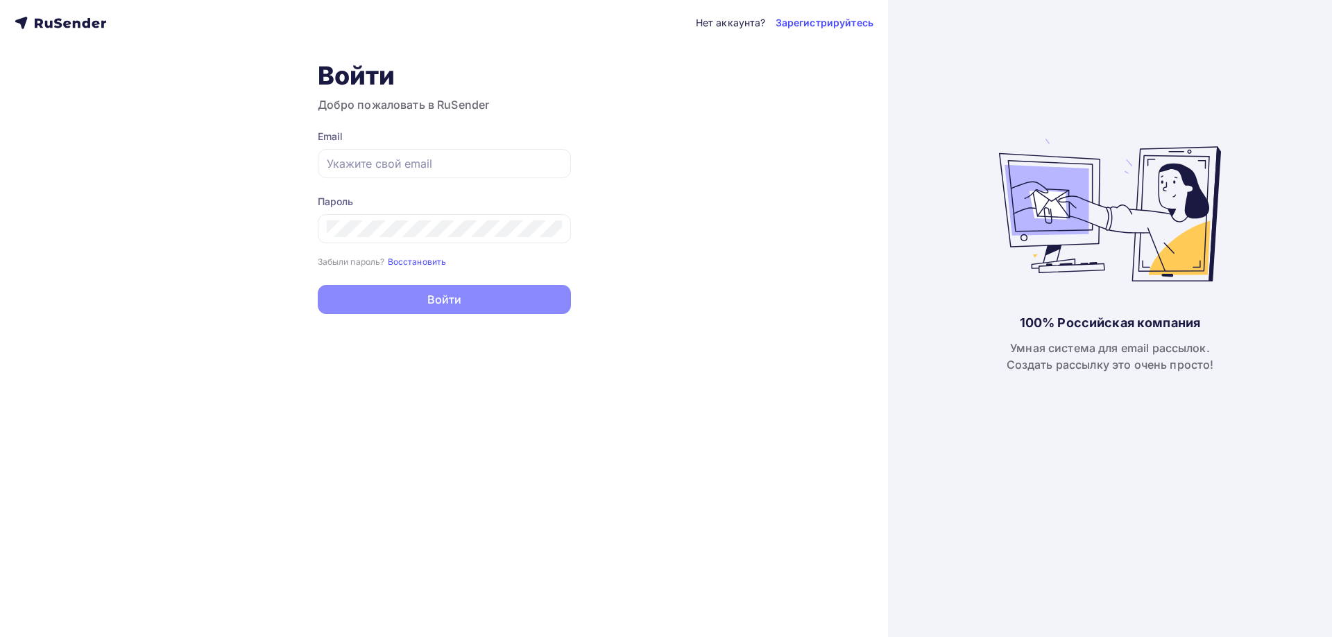
type input "[EMAIL_ADDRESS][DOMAIN_NAME]"
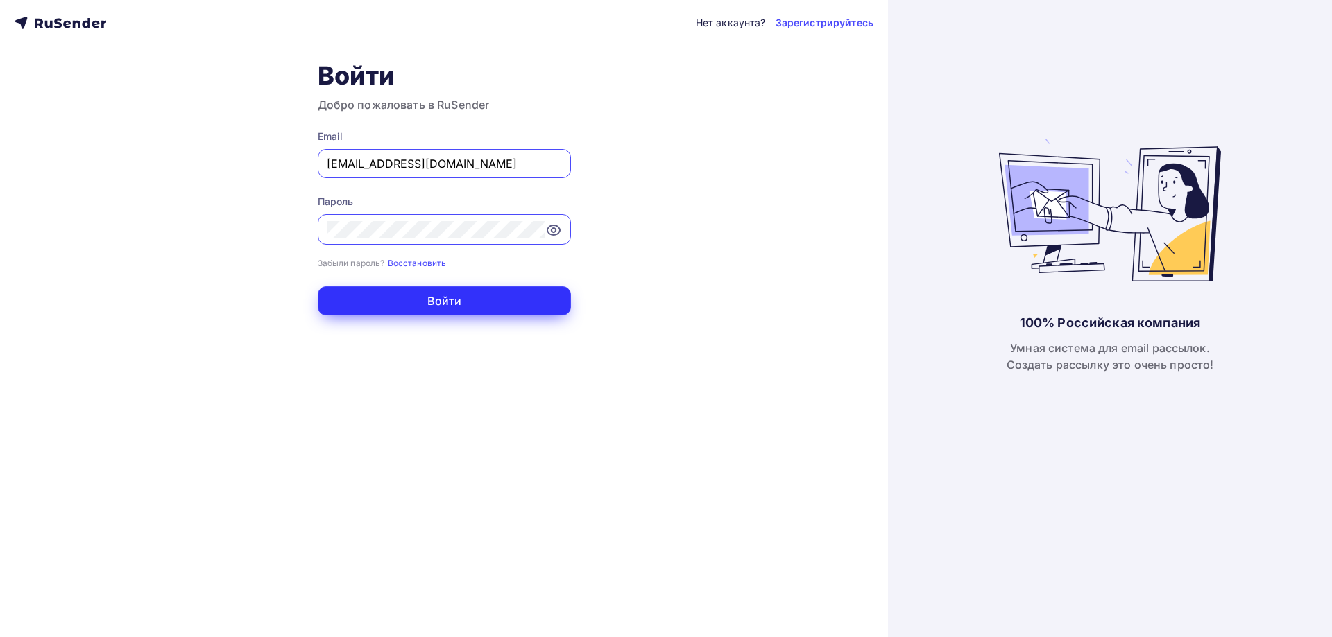
click at [455, 287] on button "Войти" at bounding box center [444, 300] width 253 height 29
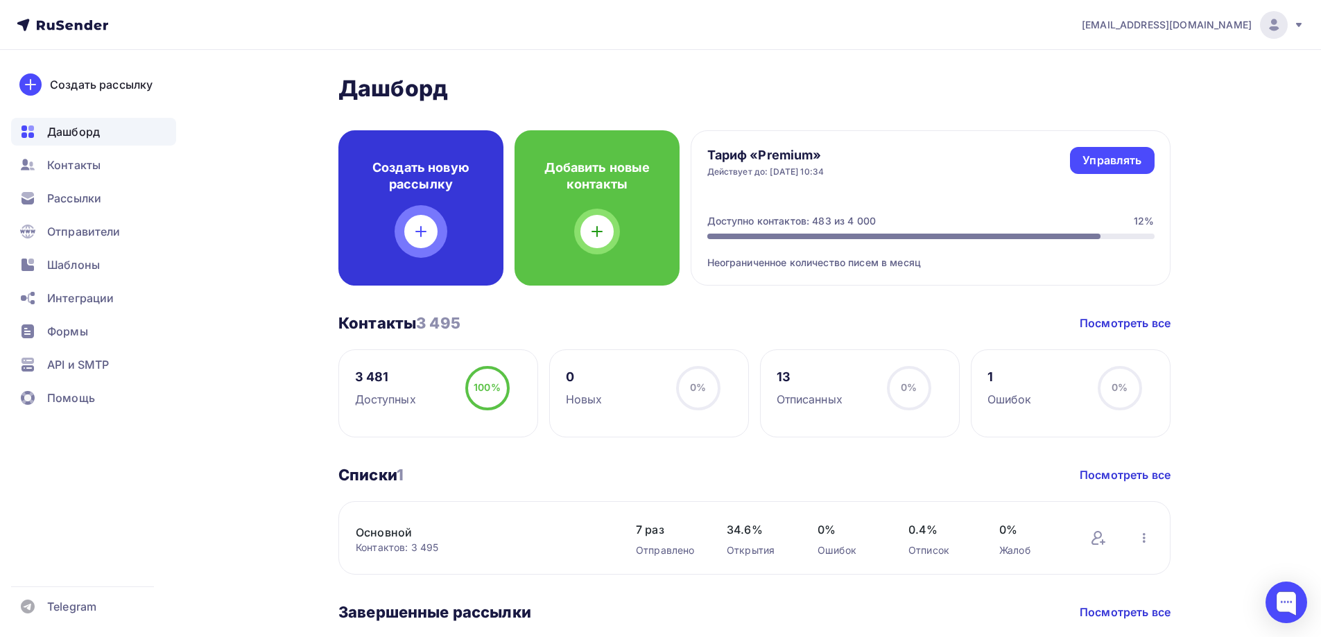
click at [421, 239] on icon at bounding box center [421, 231] width 17 height 17
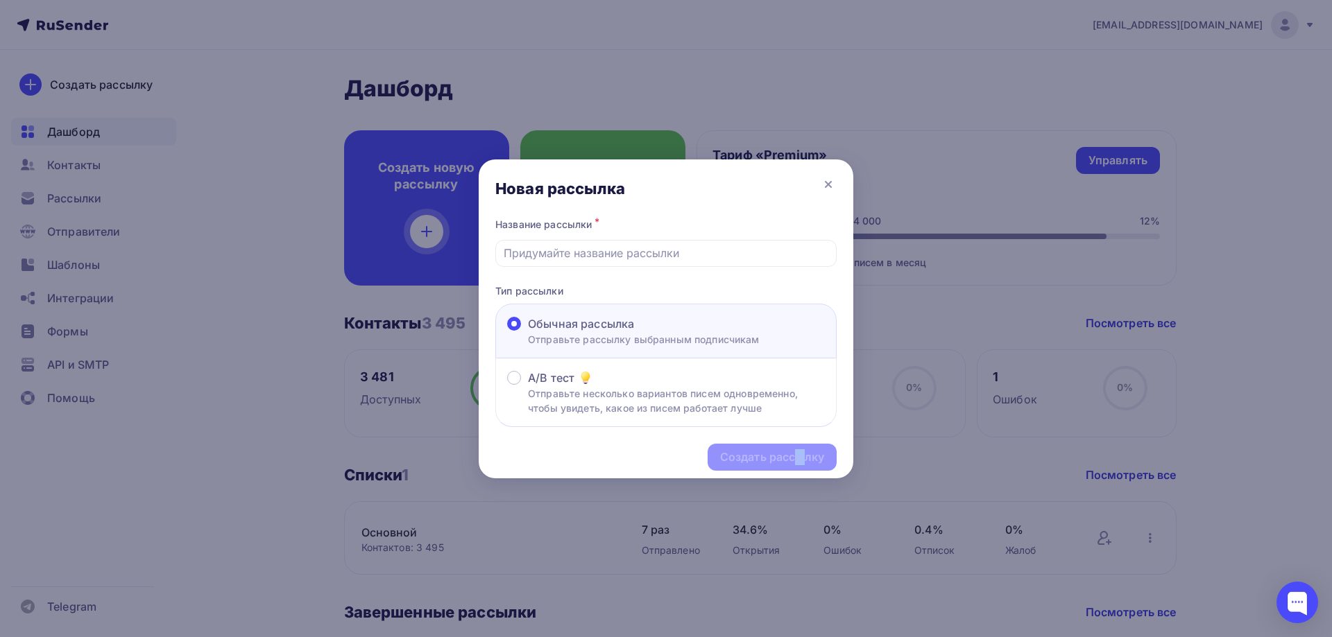
click at [730, 454] on div "Создать рассылку" at bounding box center [666, 457] width 374 height 60
click at [642, 263] on div at bounding box center [665, 253] width 341 height 27
click at [628, 252] on input "text" at bounding box center [665, 253] width 325 height 17
type input "1"
type input "[DATE]"
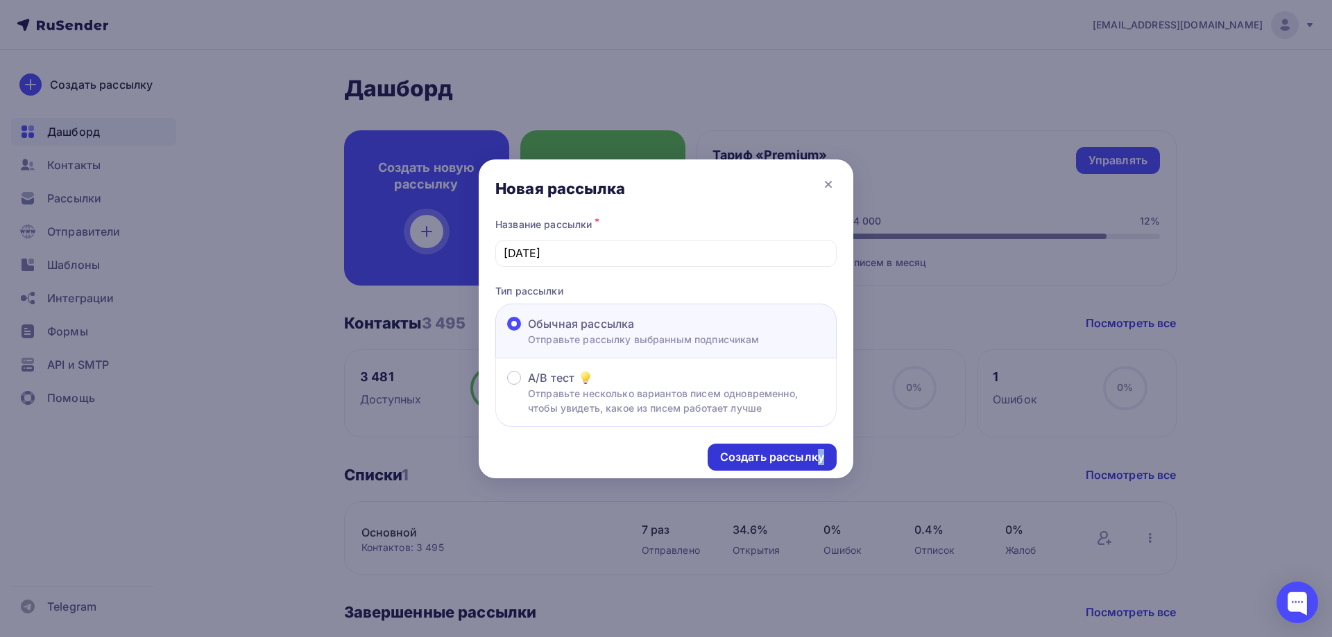
click at [749, 456] on div "Создать рассылку" at bounding box center [772, 457] width 104 height 16
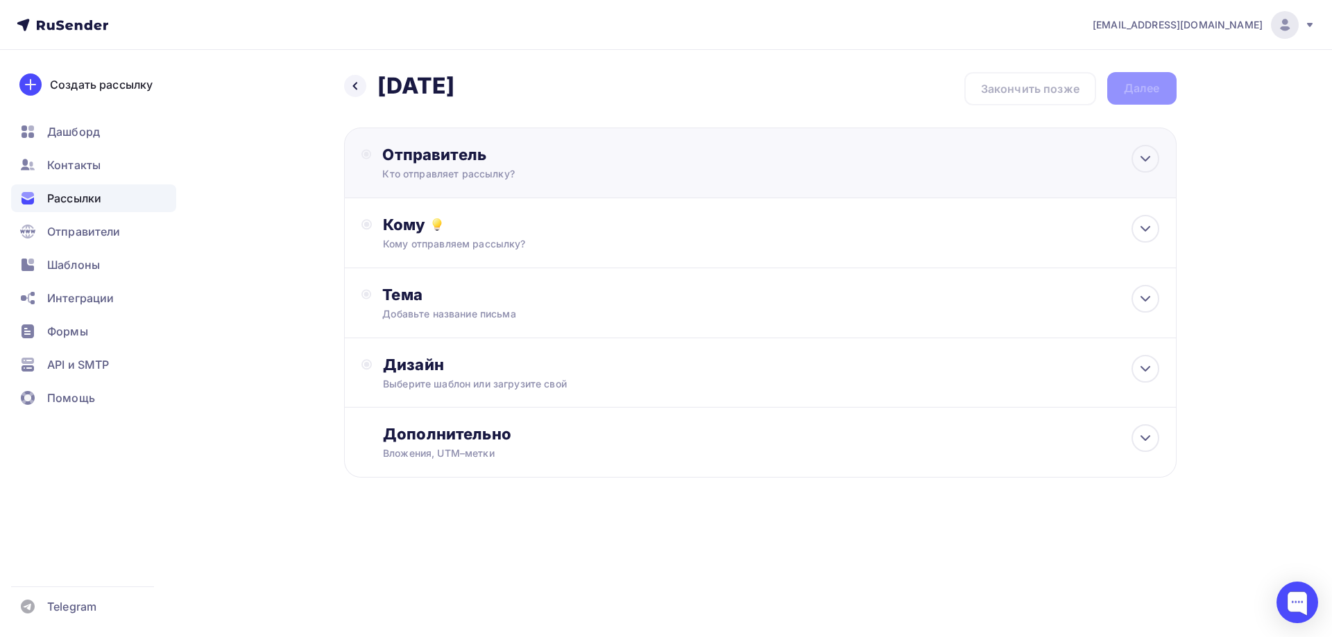
click at [401, 169] on div "Кто отправляет рассылку?" at bounding box center [517, 174] width 270 height 14
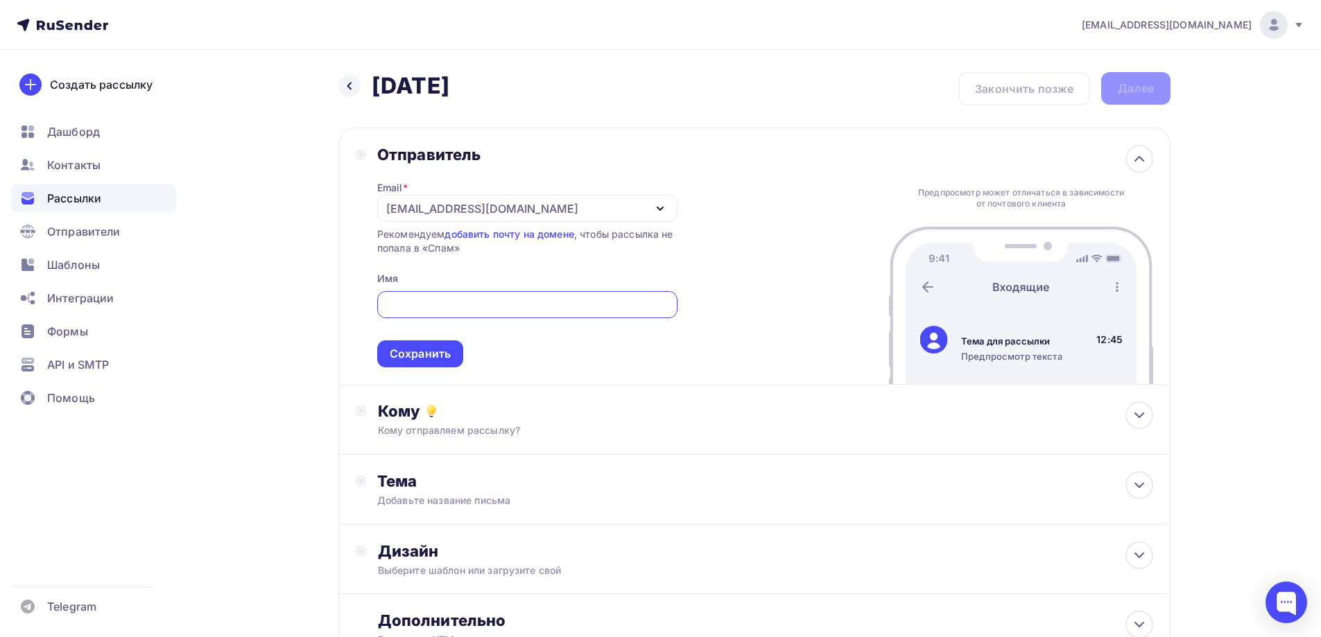
click at [435, 314] on div at bounding box center [527, 304] width 300 height 27
click at [438, 316] on div at bounding box center [527, 304] width 300 height 27
click at [420, 324] on span "Сохранить" at bounding box center [527, 327] width 300 height 82
click at [410, 306] on input "text" at bounding box center [527, 305] width 284 height 17
type input "@"
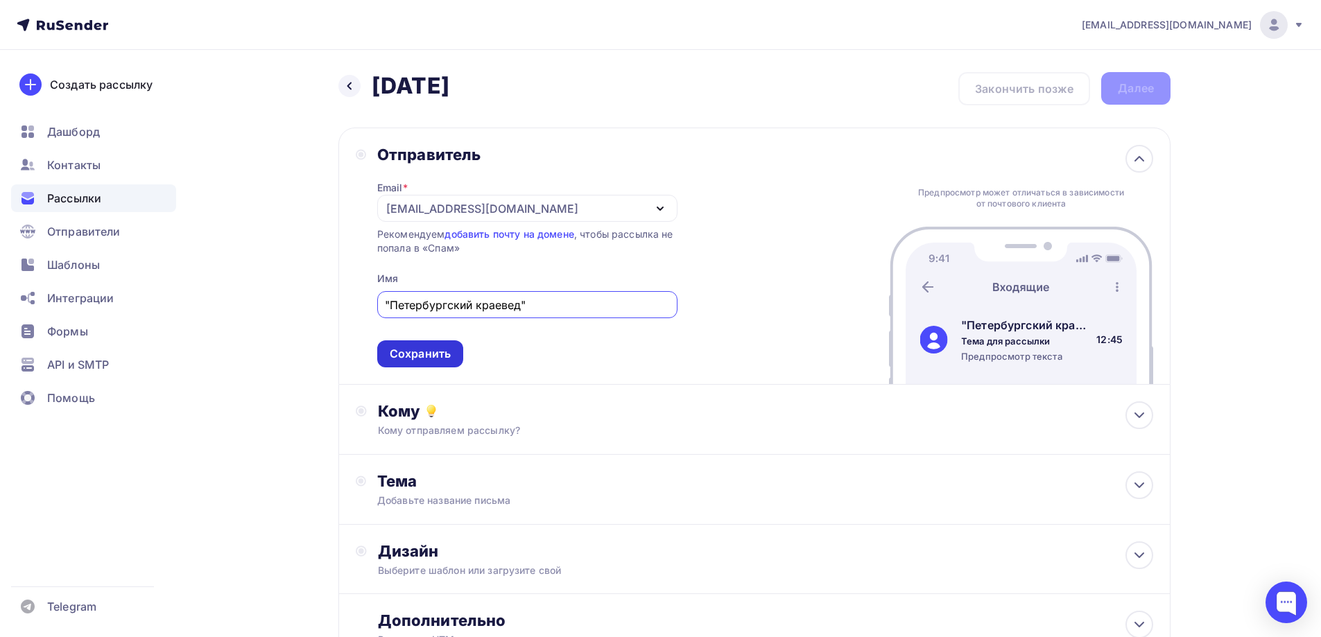
type input ""Петербургский краевед""
click at [417, 363] on div "Сохранить" at bounding box center [420, 354] width 86 height 27
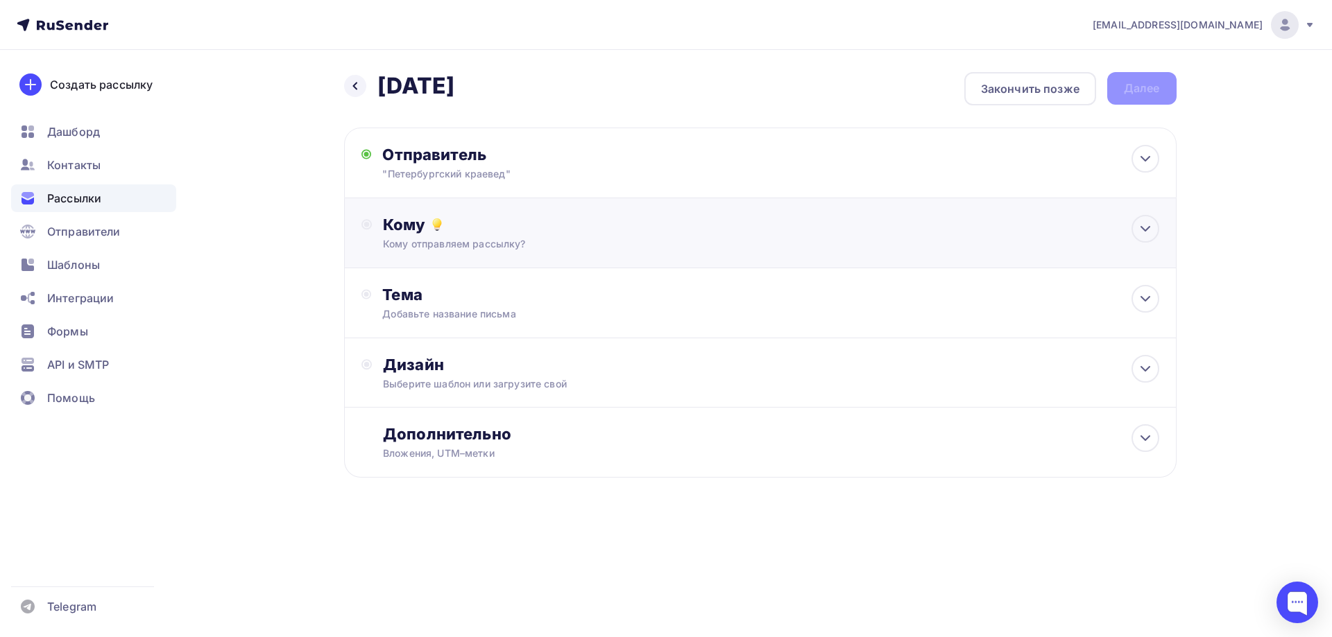
click at [483, 239] on div "Кому отправляем рассылку?" at bounding box center [732, 244] width 698 height 14
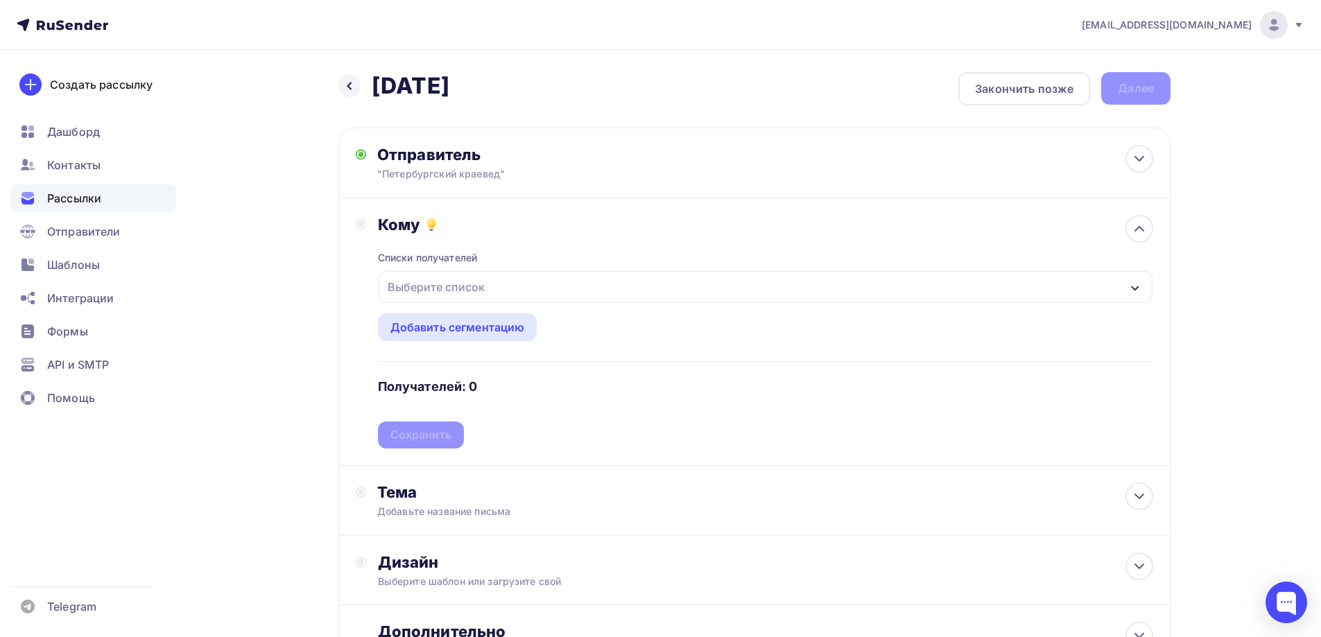
click at [464, 285] on div "Выберите список" at bounding box center [436, 287] width 108 height 25
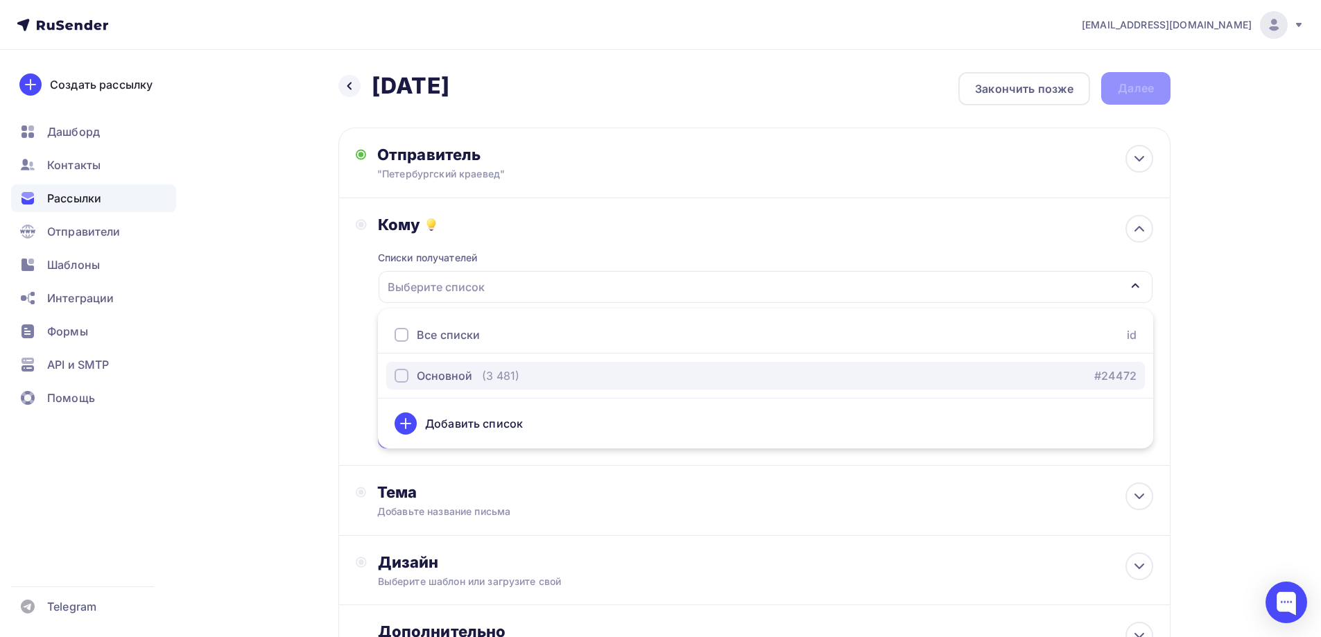
click at [447, 381] on div "Основной" at bounding box center [444, 376] width 55 height 17
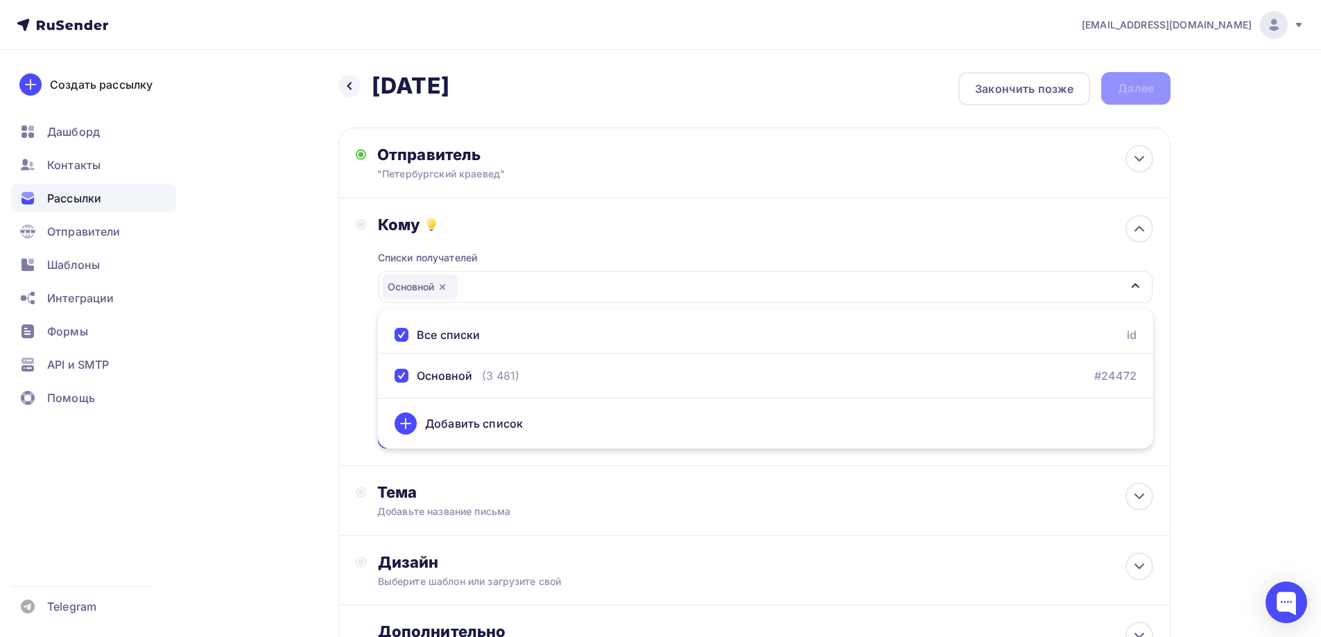
click at [284, 406] on div "Назад 10.08.2025 10.08.2025 Закончить позже Далее Отправитель "Петербургский кр…" at bounding box center [660, 407] width 1137 height 715
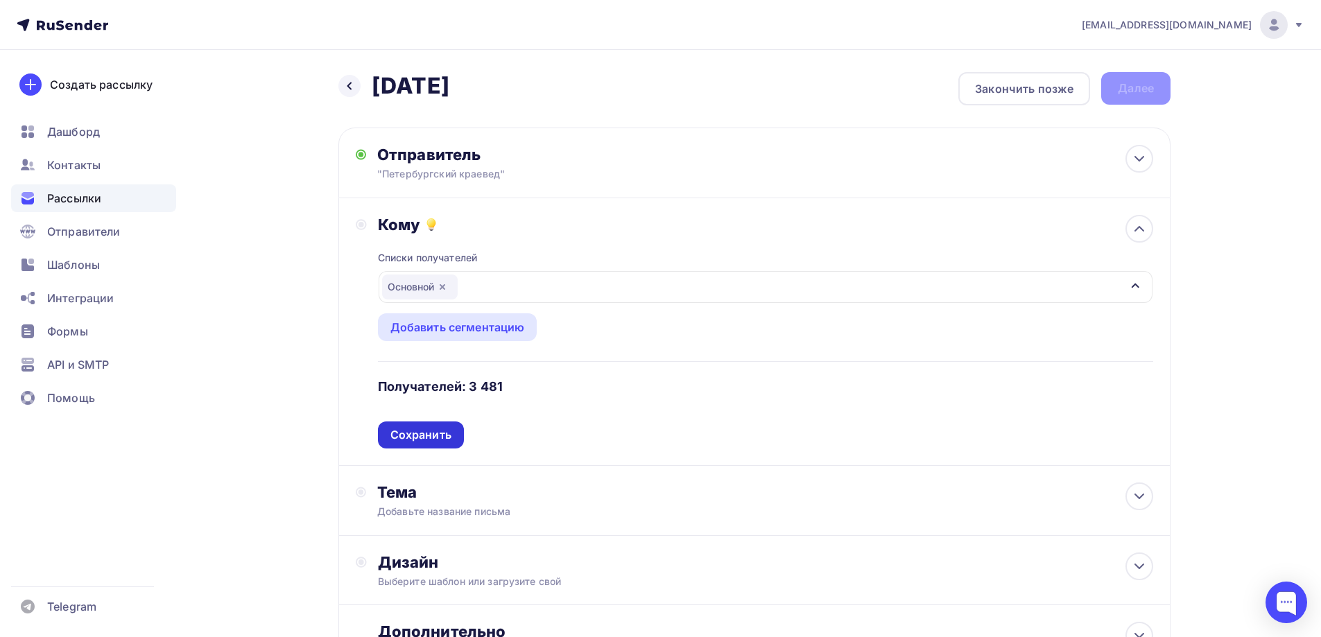
click at [426, 433] on div "Сохранить" at bounding box center [420, 435] width 61 height 16
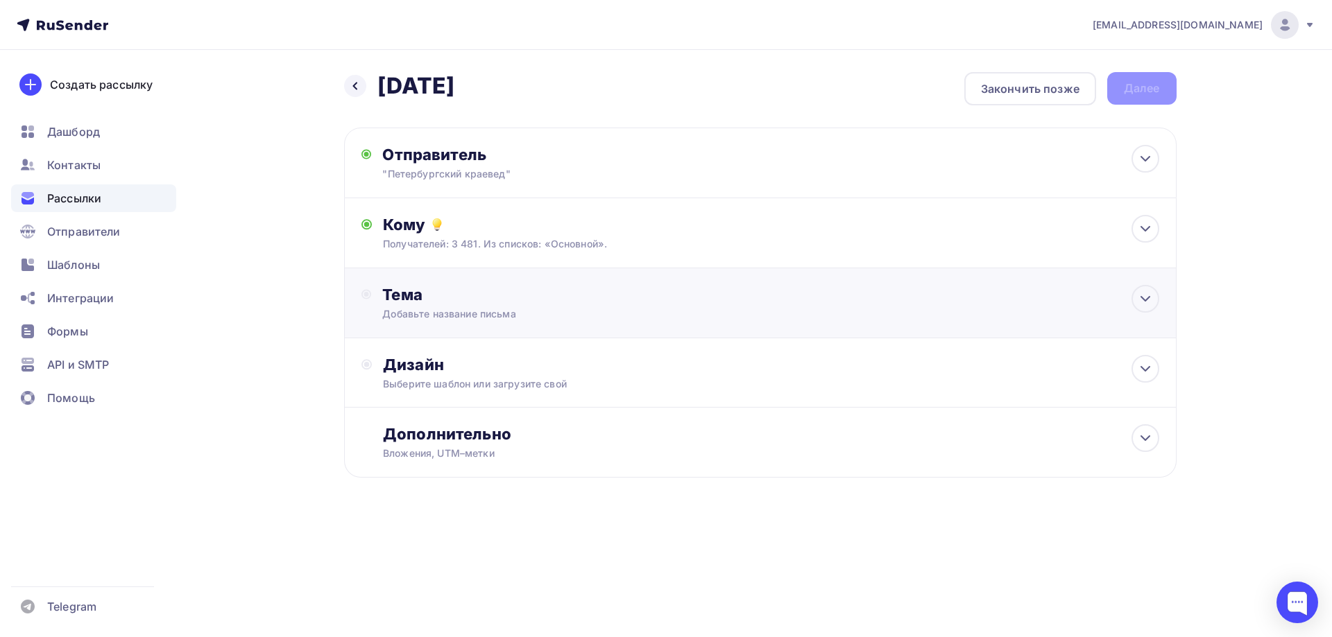
click at [434, 295] on div "Тема" at bounding box center [519, 294] width 274 height 19
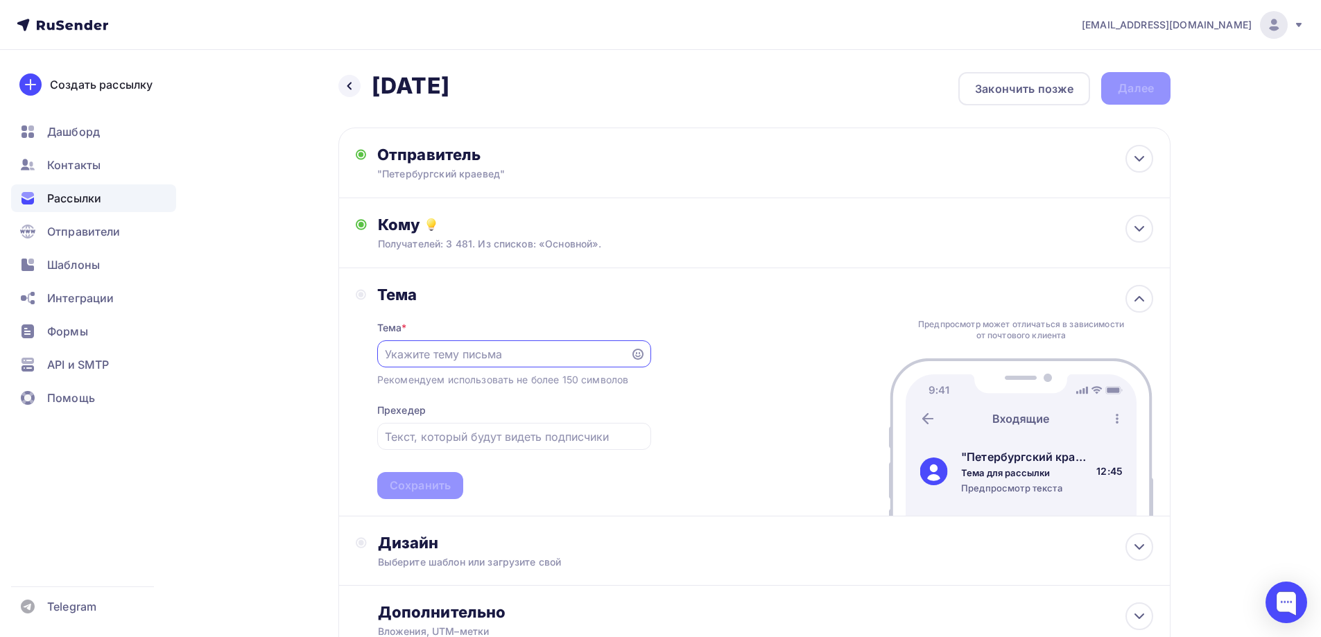
click at [481, 359] on input "text" at bounding box center [503, 354] width 237 height 17
type input "Ближайшие экскурсии"
click at [438, 488] on div "Сохранить" at bounding box center [420, 486] width 61 height 16
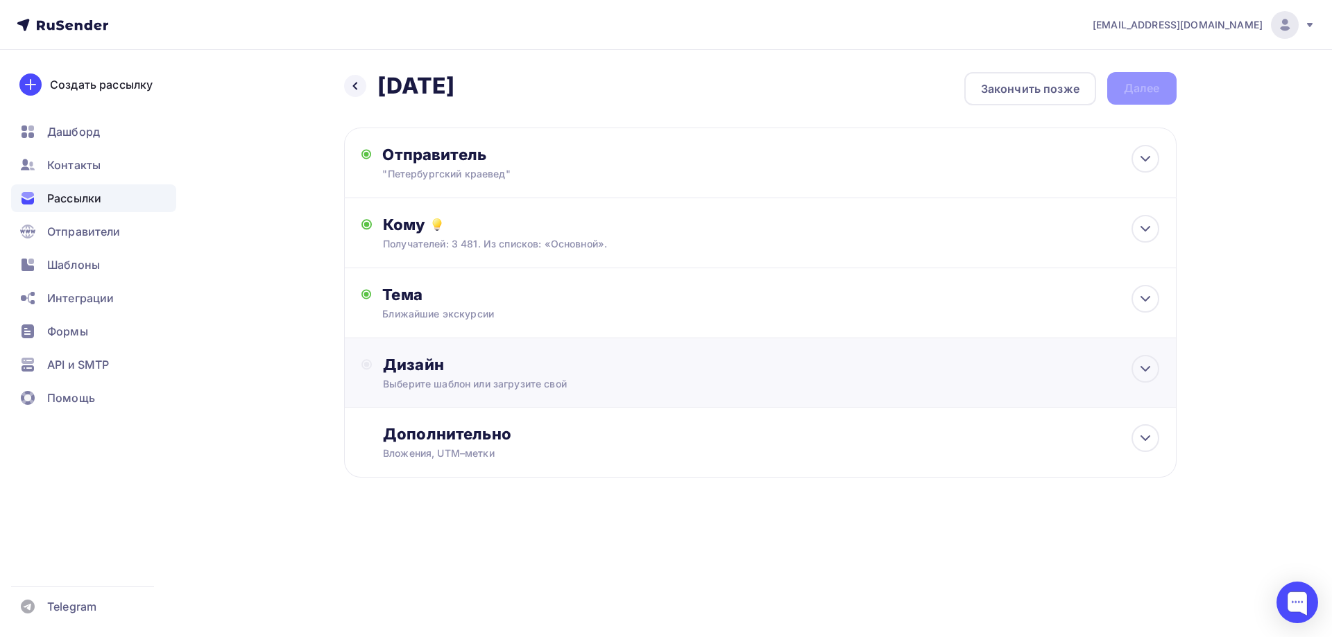
click at [540, 375] on div "Дизайн Выберите шаблон или загрузите свой" at bounding box center [770, 373] width 775 height 36
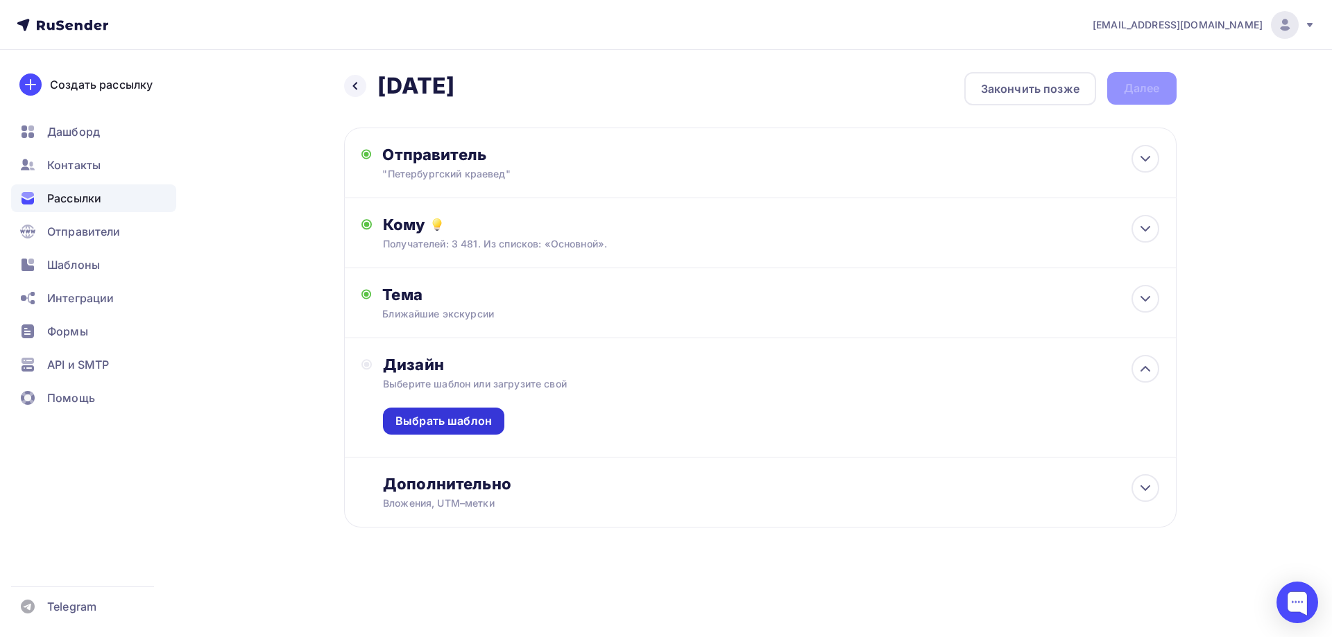
click at [449, 421] on div "Выбрать шаблон" at bounding box center [443, 421] width 96 height 16
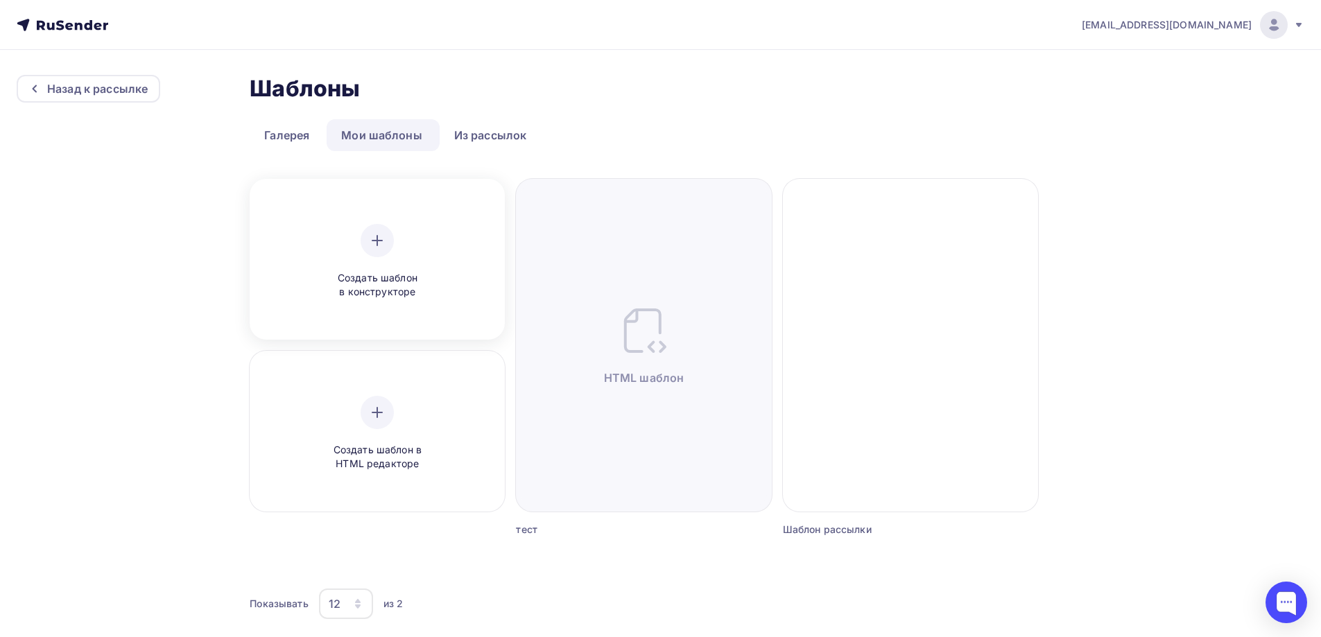
click at [388, 243] on div at bounding box center [377, 240] width 33 height 33
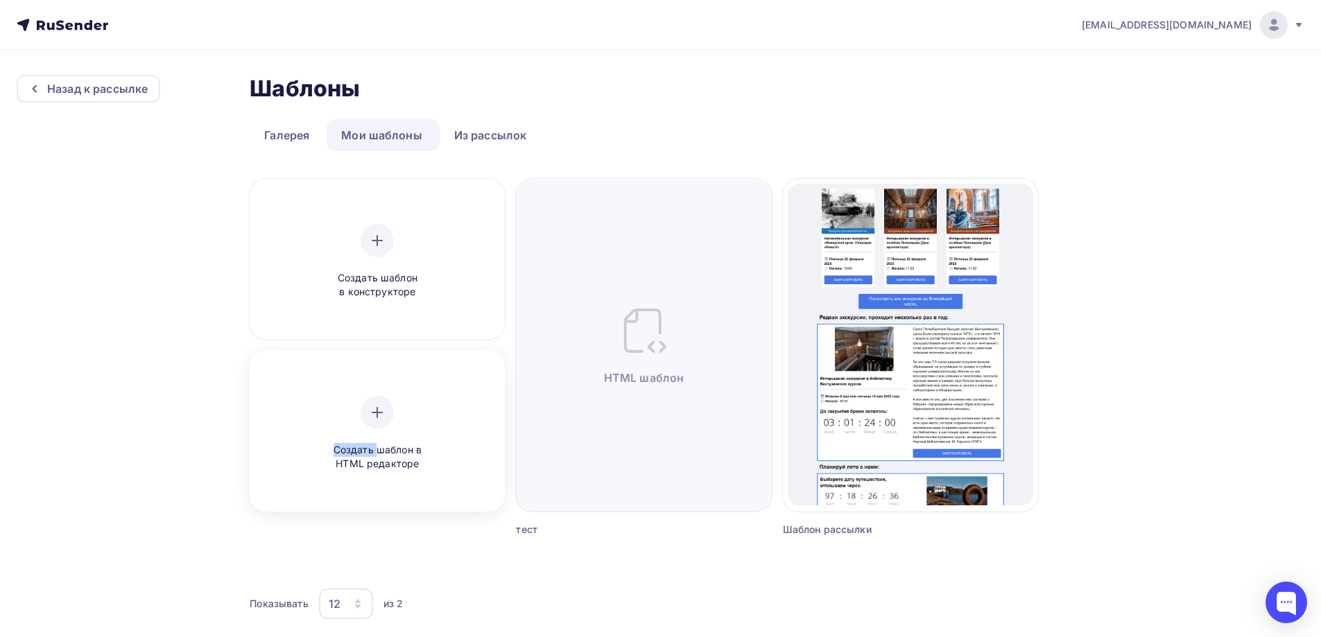
click at [379, 436] on div "Создать шаблон в HTML редакторе" at bounding box center [377, 434] width 132 height 76
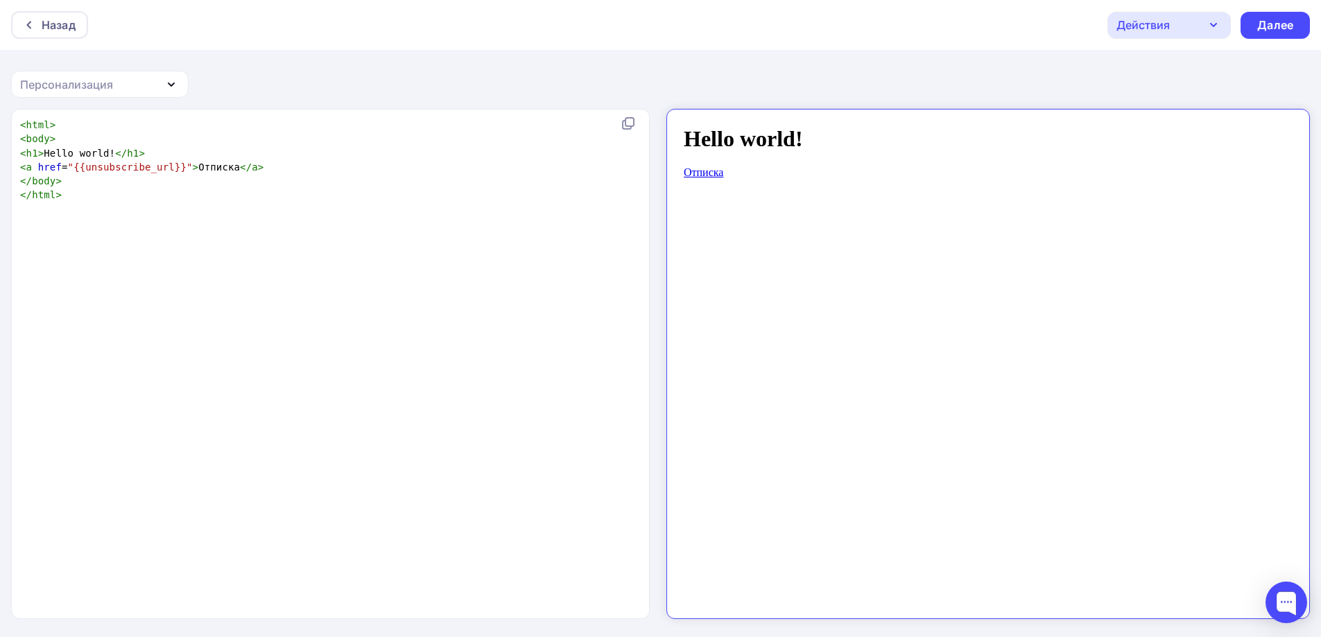
click at [76, 196] on pre "</ html >" at bounding box center [327, 195] width 621 height 14
type textarea "<html> <body> <h1>Hello world!</h1> <a href="{{unsubscribe_url}}">Отписка</a> <…"
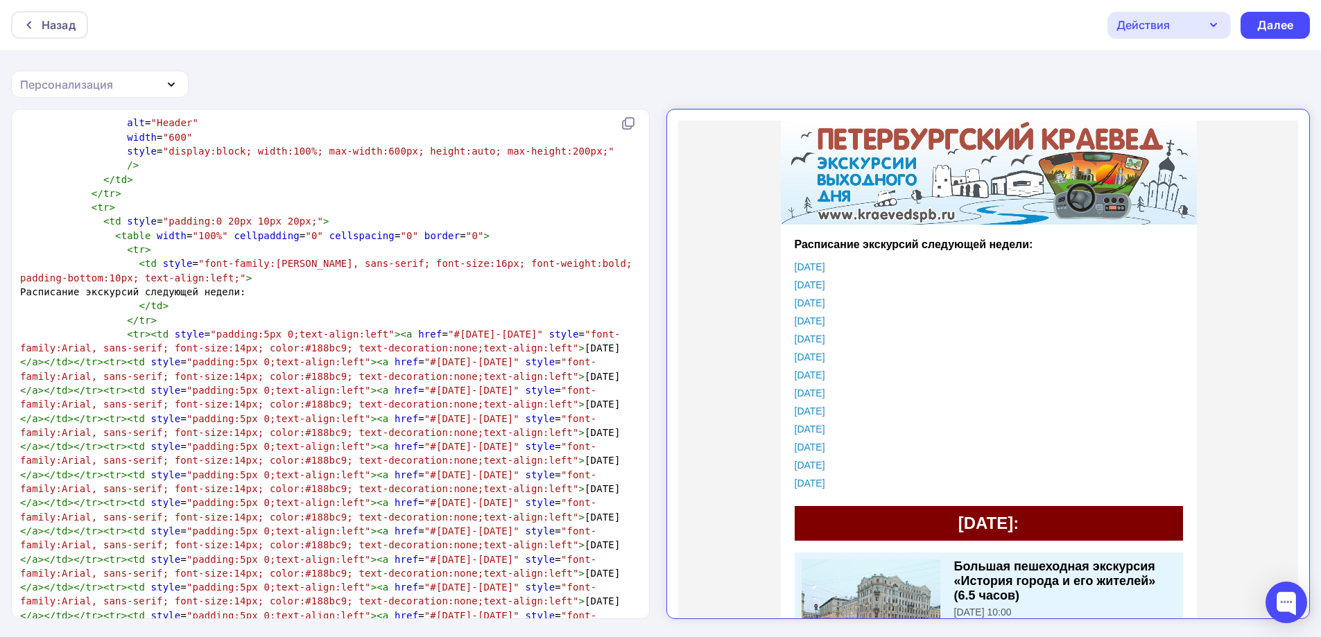
scroll to position [277, 0]
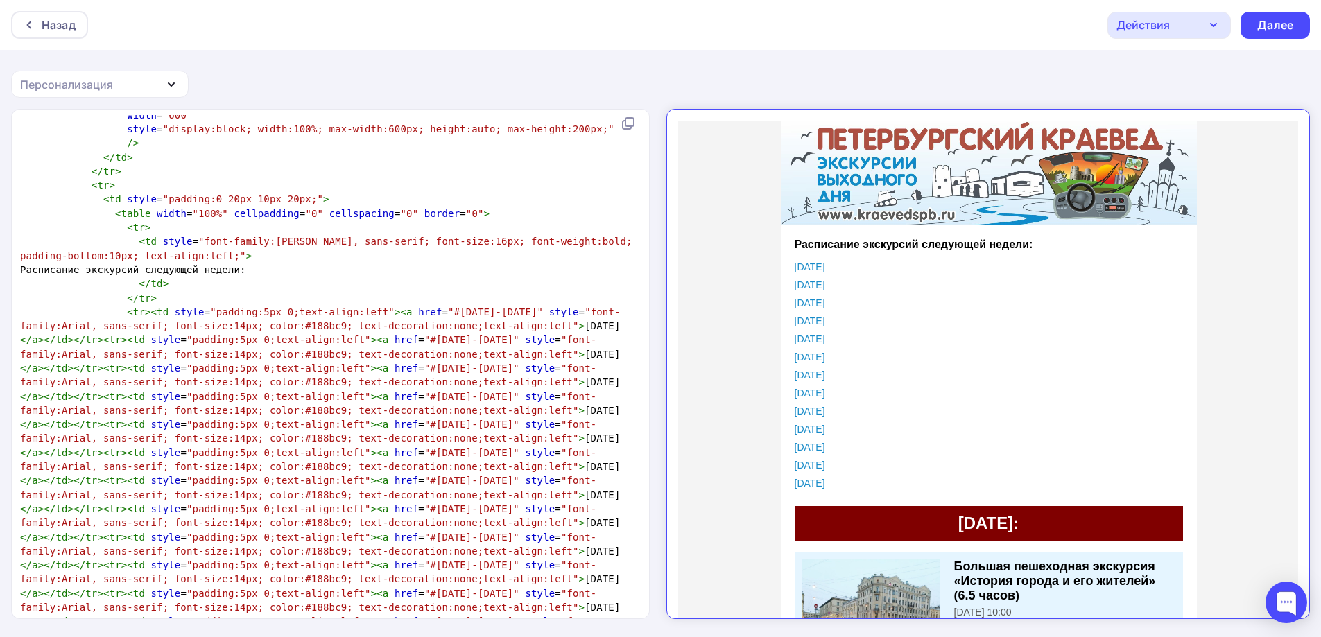
click at [200, 270] on span "Расписание экскурсий следующей недели:" at bounding box center [133, 269] width 226 height 11
type textarea "ближайших"
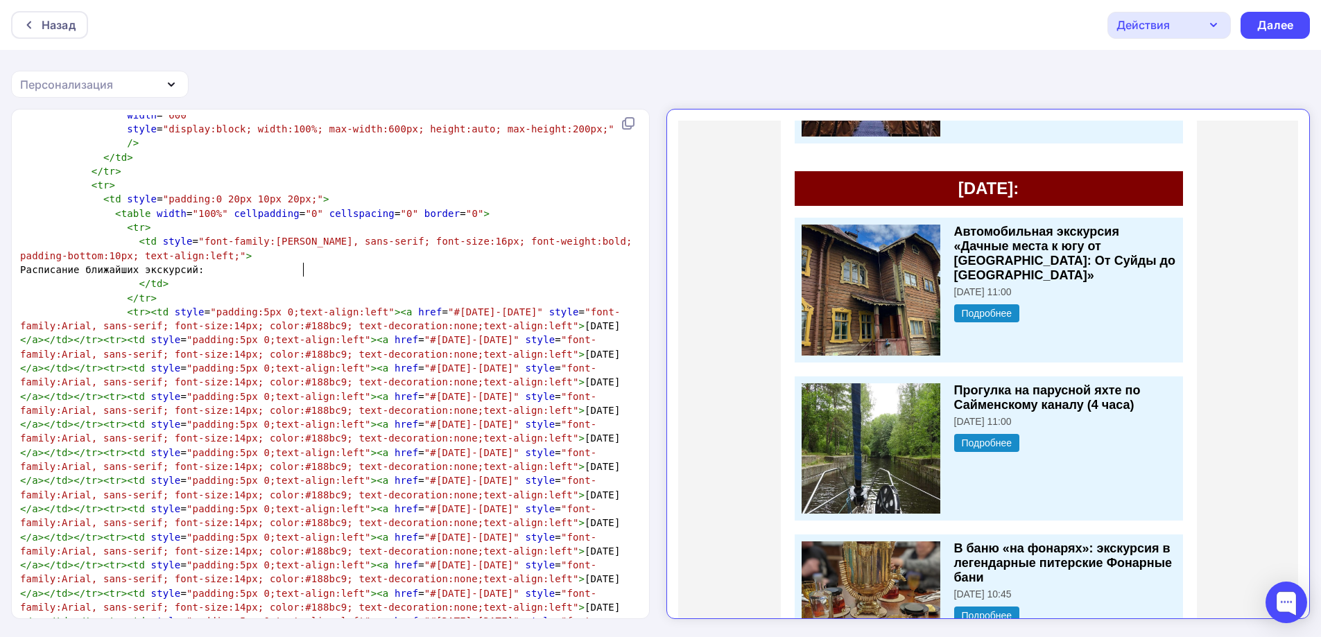
scroll to position [9085, 0]
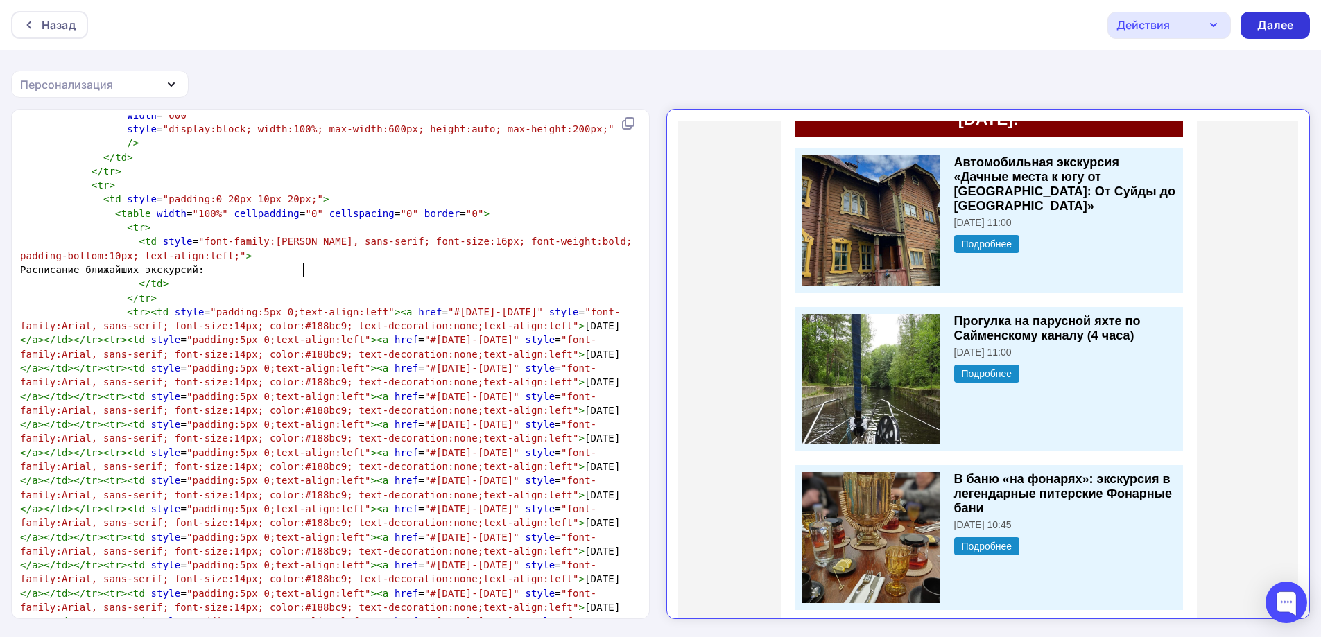
click at [1265, 21] on div "Далее" at bounding box center [1275, 25] width 36 height 16
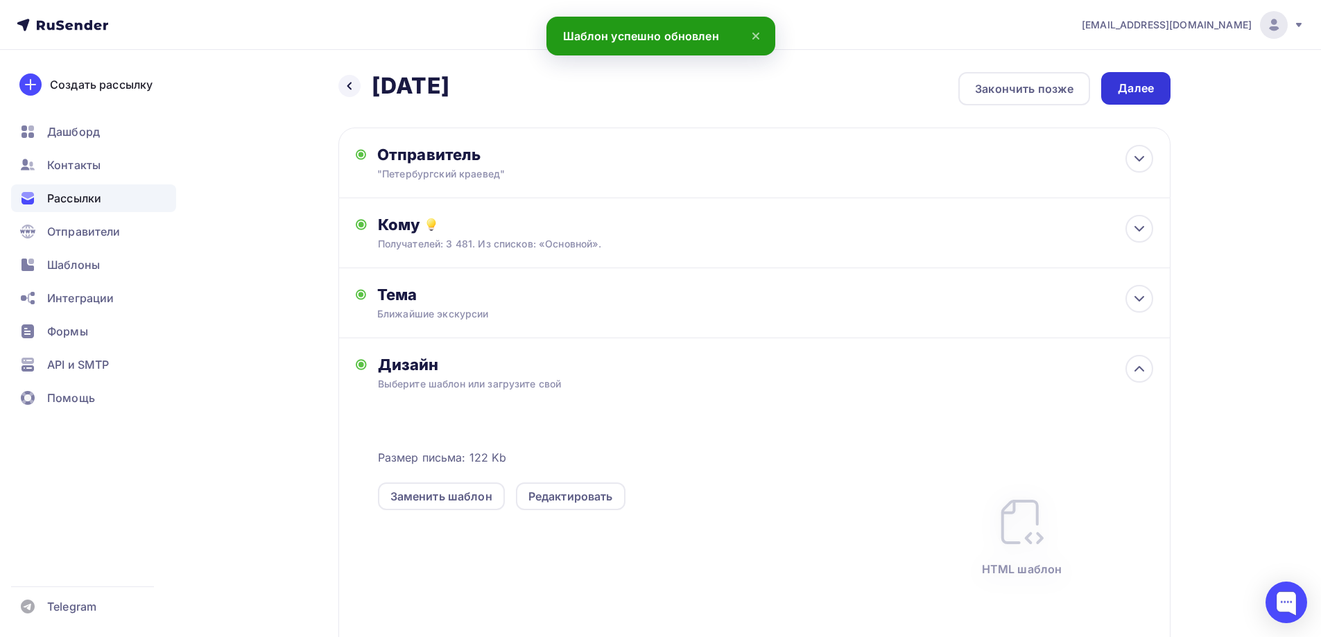
click at [1140, 80] on div "Далее" at bounding box center [1136, 88] width 36 height 16
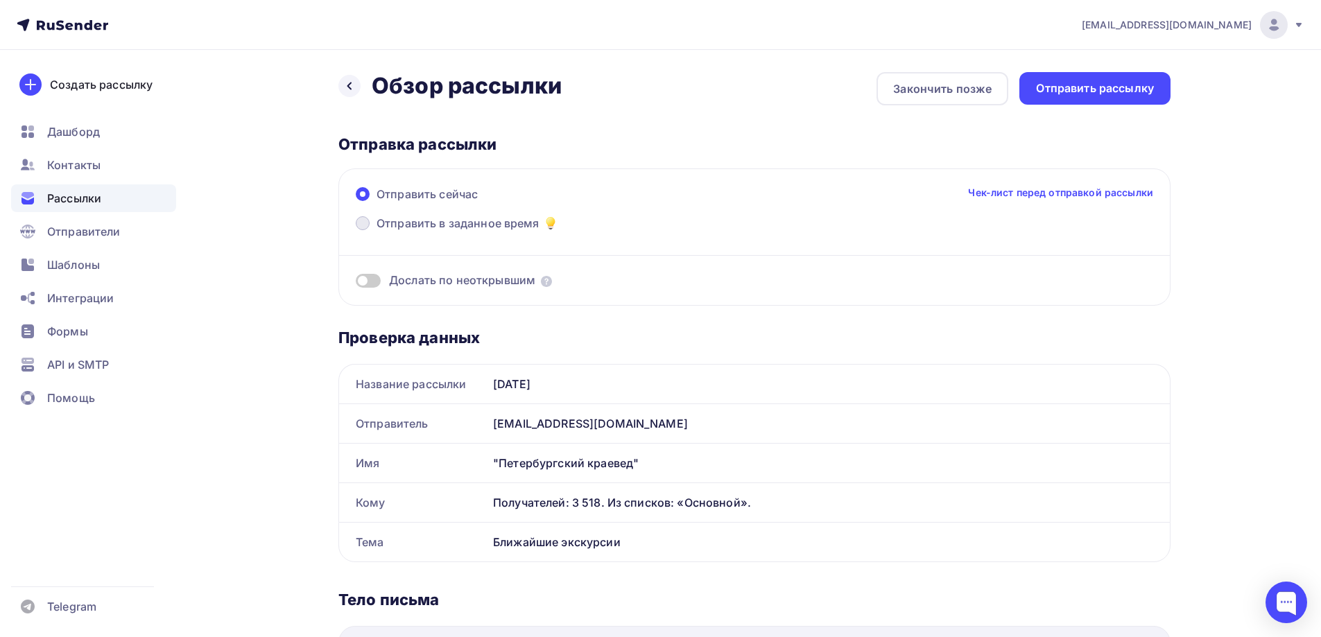
click at [428, 223] on span "Отправить в заданное время" at bounding box center [458, 223] width 163 height 17
click at [377, 232] on input "Отправить в заданное время" at bounding box center [377, 232] width 0 height 0
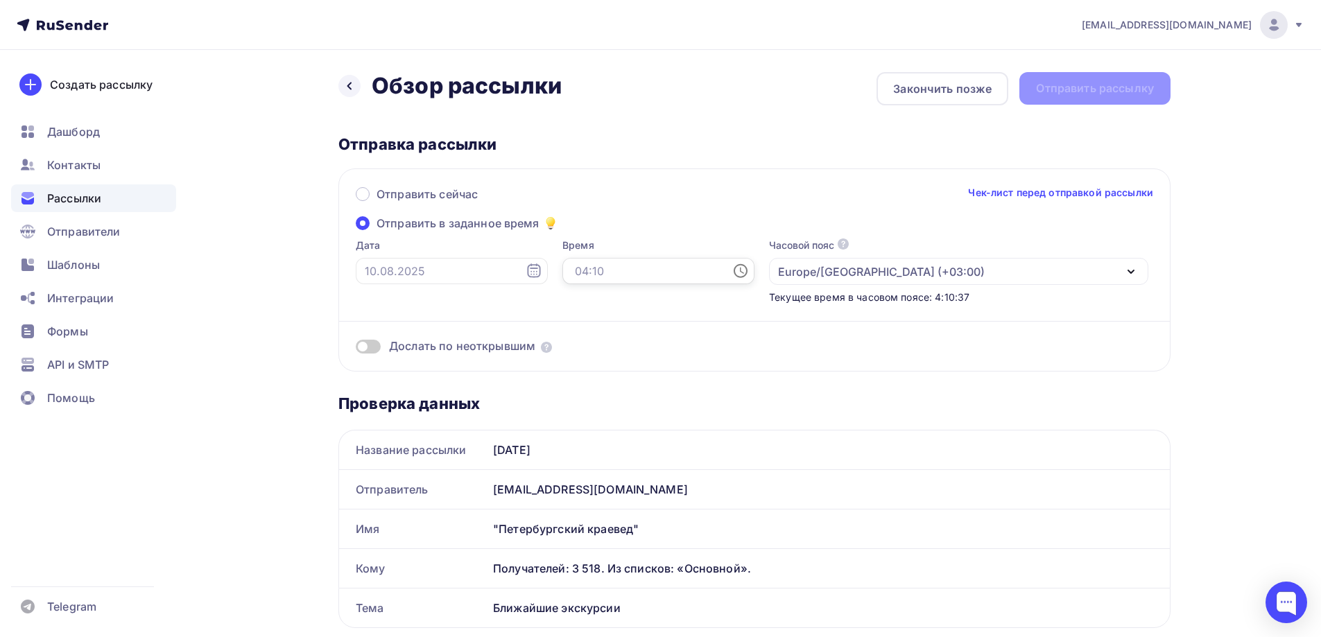
click at [701, 269] on input "text" at bounding box center [658, 271] width 192 height 26
click at [583, 410] on li "11" at bounding box center [581, 402] width 71 height 22
click at [657, 335] on li "30" at bounding box center [660, 338] width 71 height 22
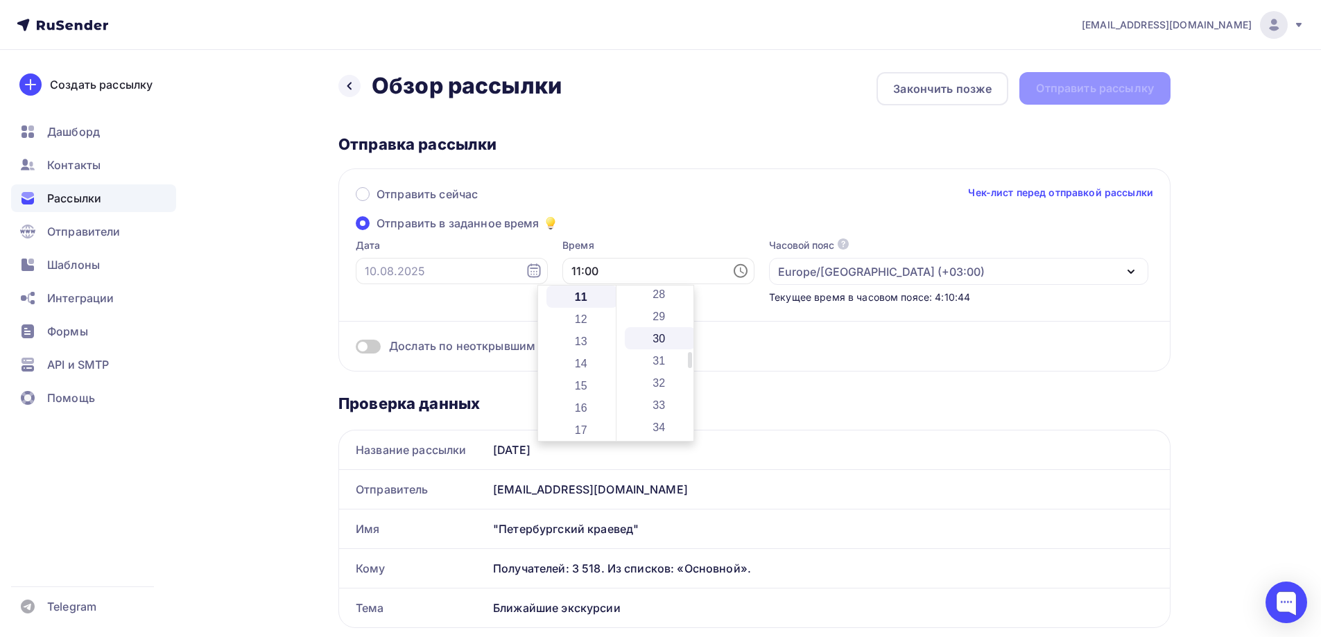
type input "11:30"
click at [856, 339] on div "Дослать по неоткрывшим" at bounding box center [755, 329] width 798 height 50
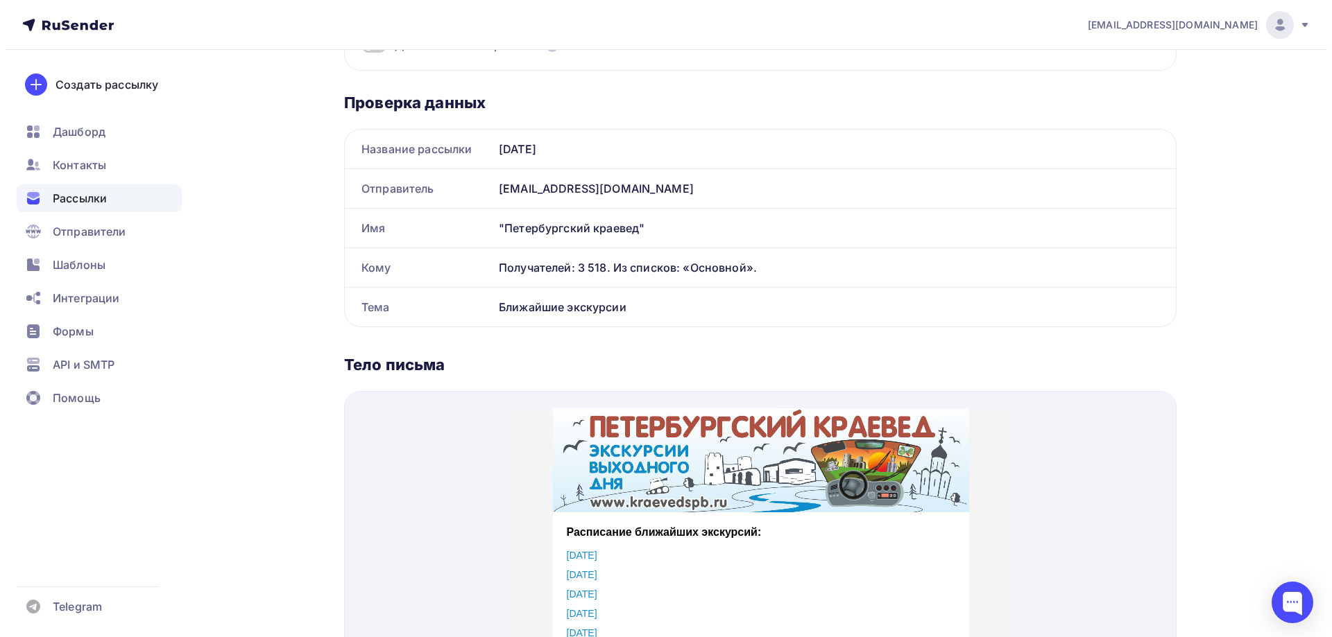
scroll to position [0, 0]
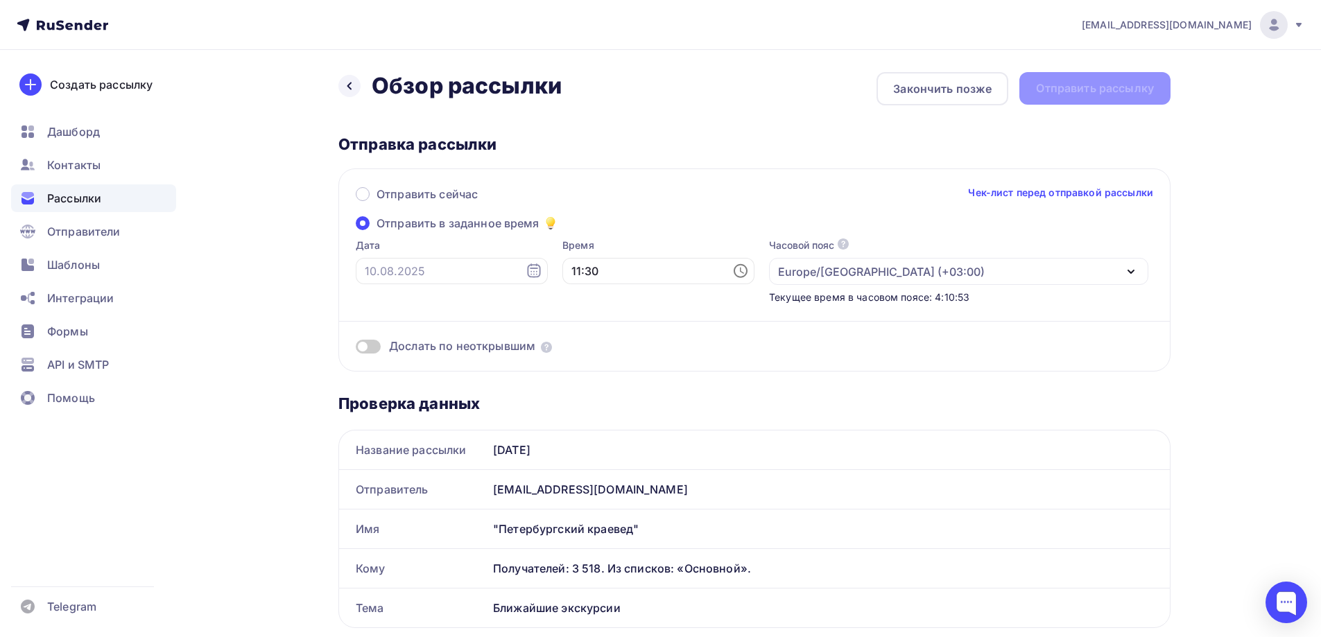
click at [1059, 72] on div "Назад Обзор рассылки Обзор рассылки Закончить позже Отправить рассылку" at bounding box center [754, 88] width 832 height 33
click at [1056, 80] on div "Назад Обзор рассылки Обзор рассылки Закончить позже Отправить рассылку" at bounding box center [754, 88] width 832 height 33
click at [526, 273] on icon at bounding box center [534, 271] width 17 height 17
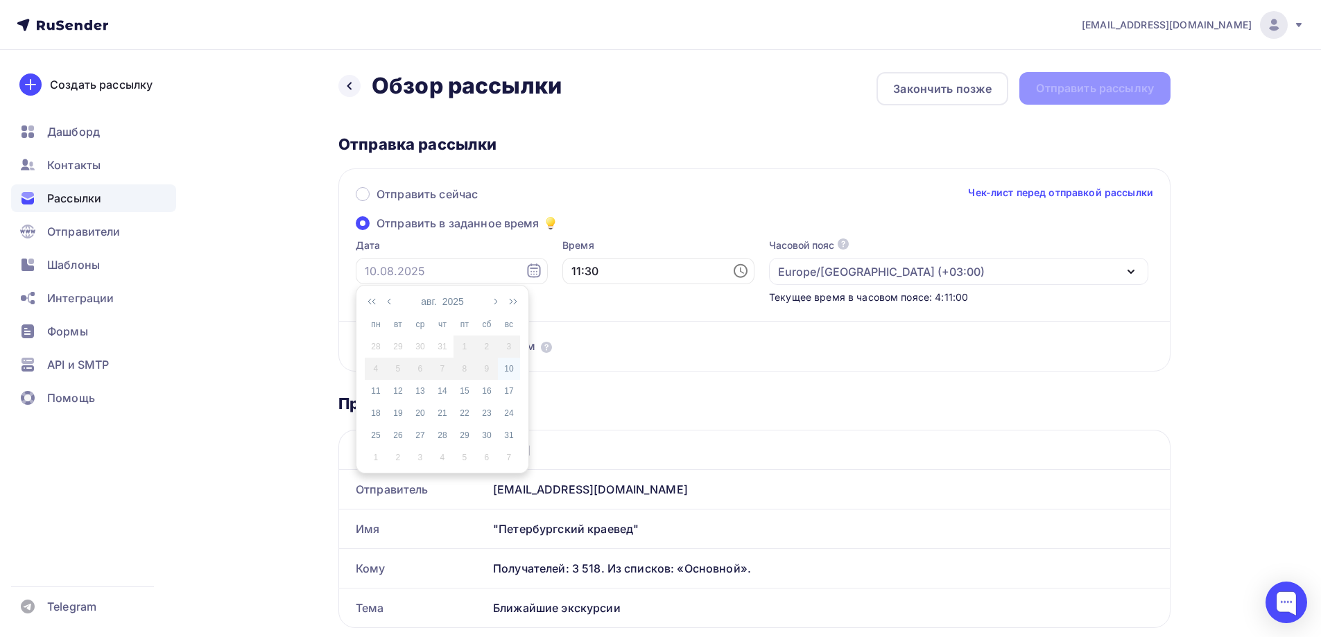
click at [512, 373] on div "10" at bounding box center [509, 369] width 22 height 12
type input "[DATE]"
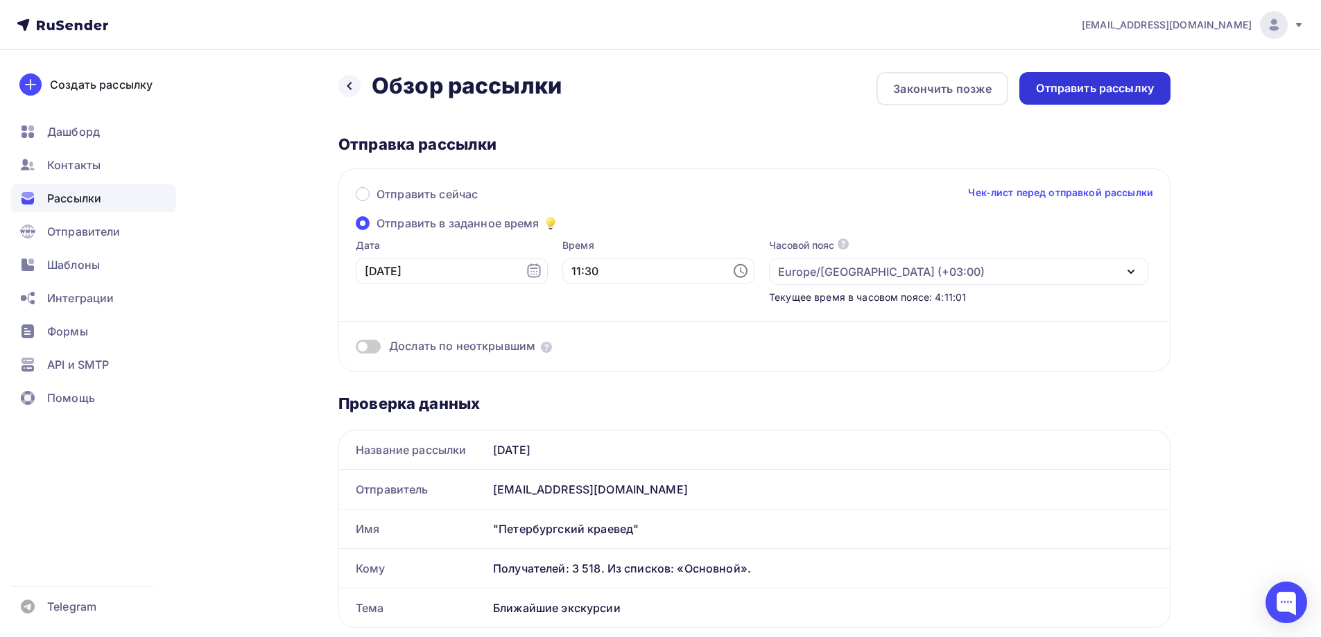
click at [1107, 94] on div "Отправить рассылку" at bounding box center [1095, 88] width 118 height 16
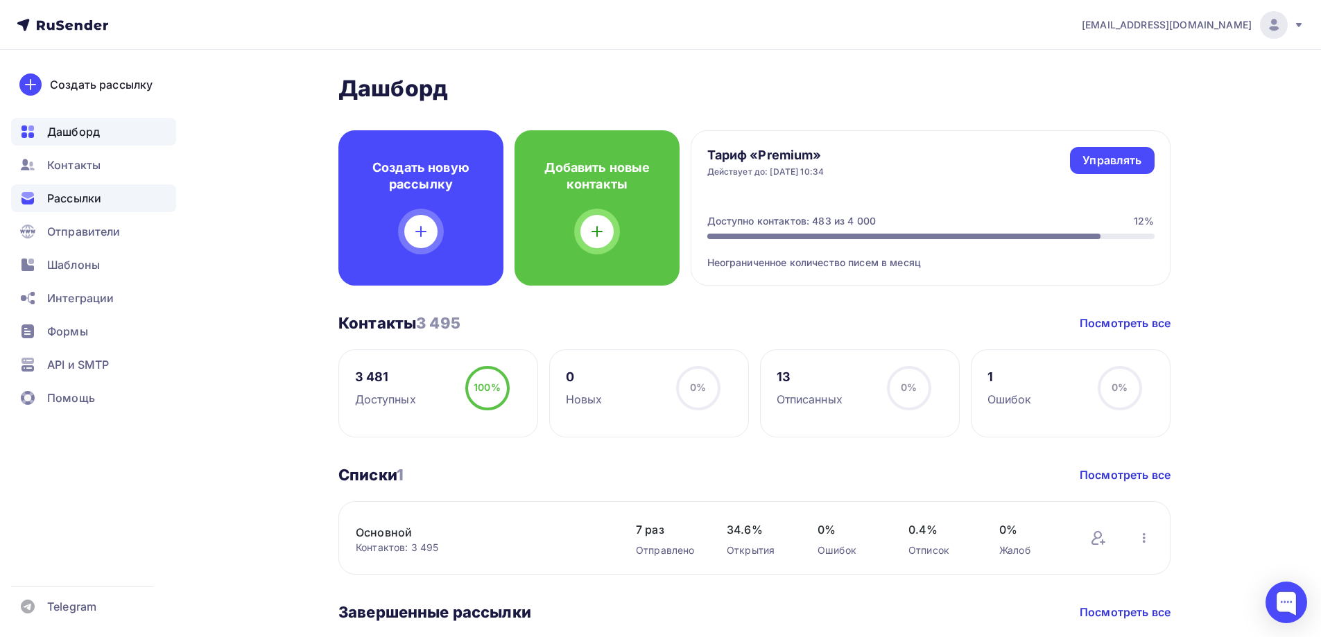
click at [85, 194] on span "Рассылки" at bounding box center [74, 198] width 54 height 17
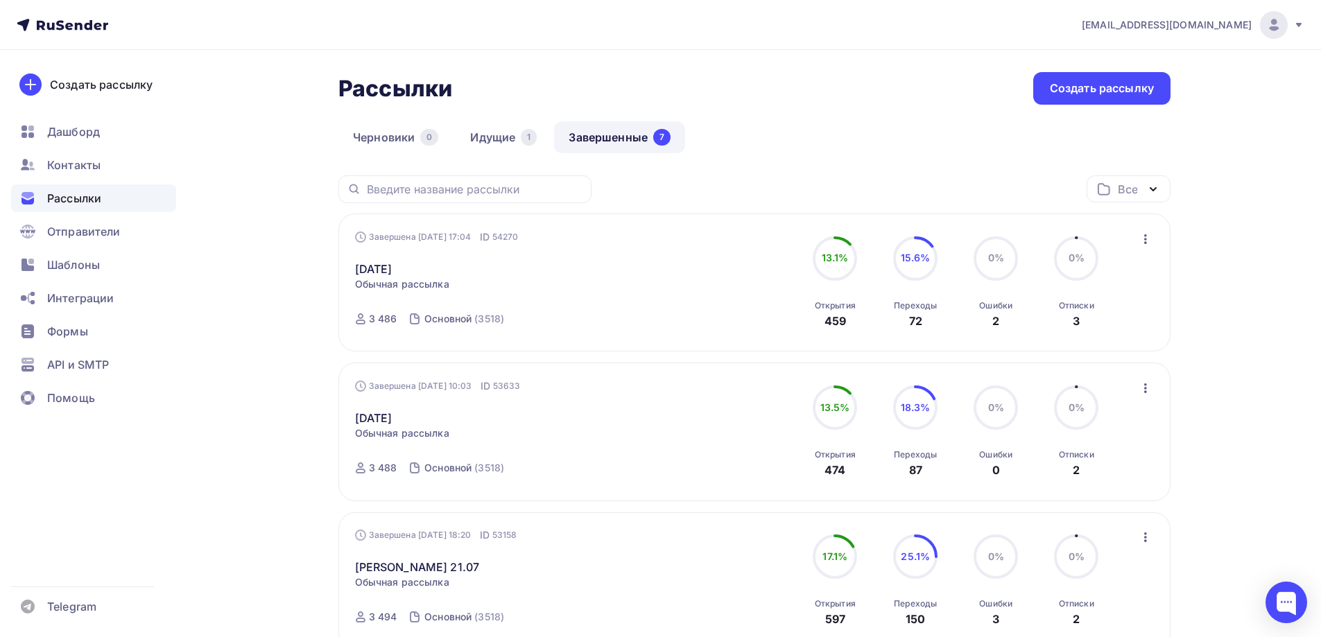
click at [601, 137] on link "Завершенные 7" at bounding box center [619, 137] width 131 height 32
click at [491, 132] on link "Идущие 1" at bounding box center [504, 137] width 96 height 32
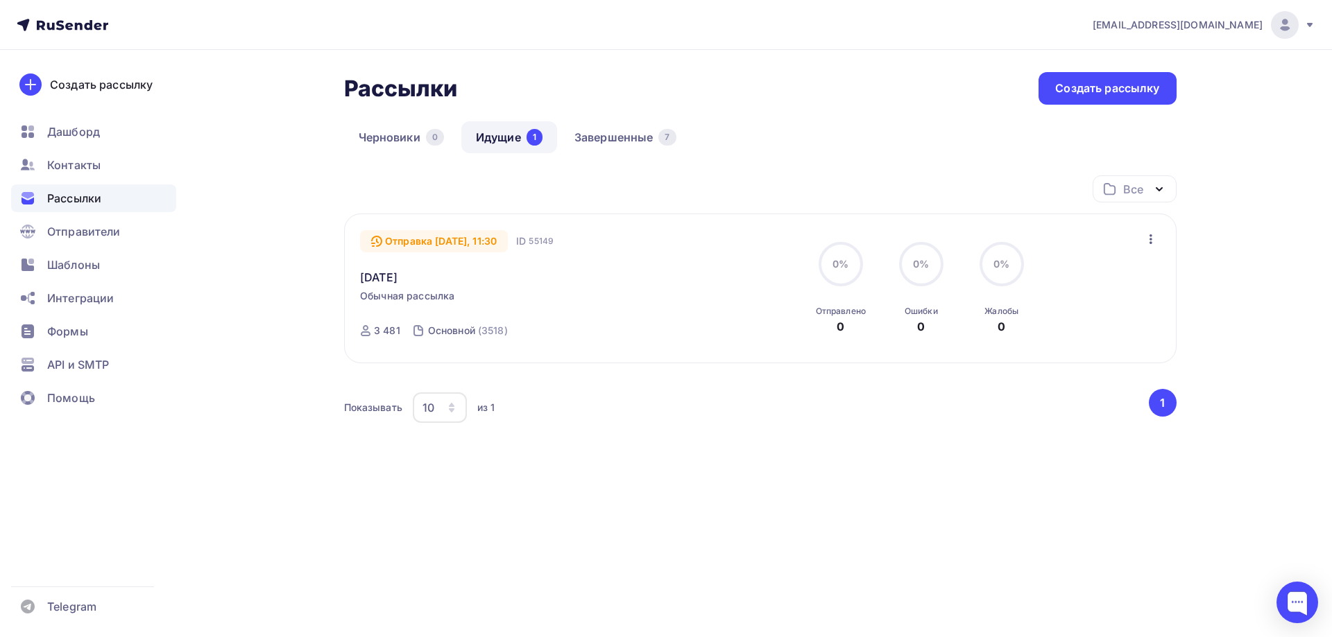
click at [1144, 241] on icon "button" at bounding box center [1150, 239] width 17 height 17
click at [391, 273] on link "[DATE]" at bounding box center [378, 277] width 37 height 17
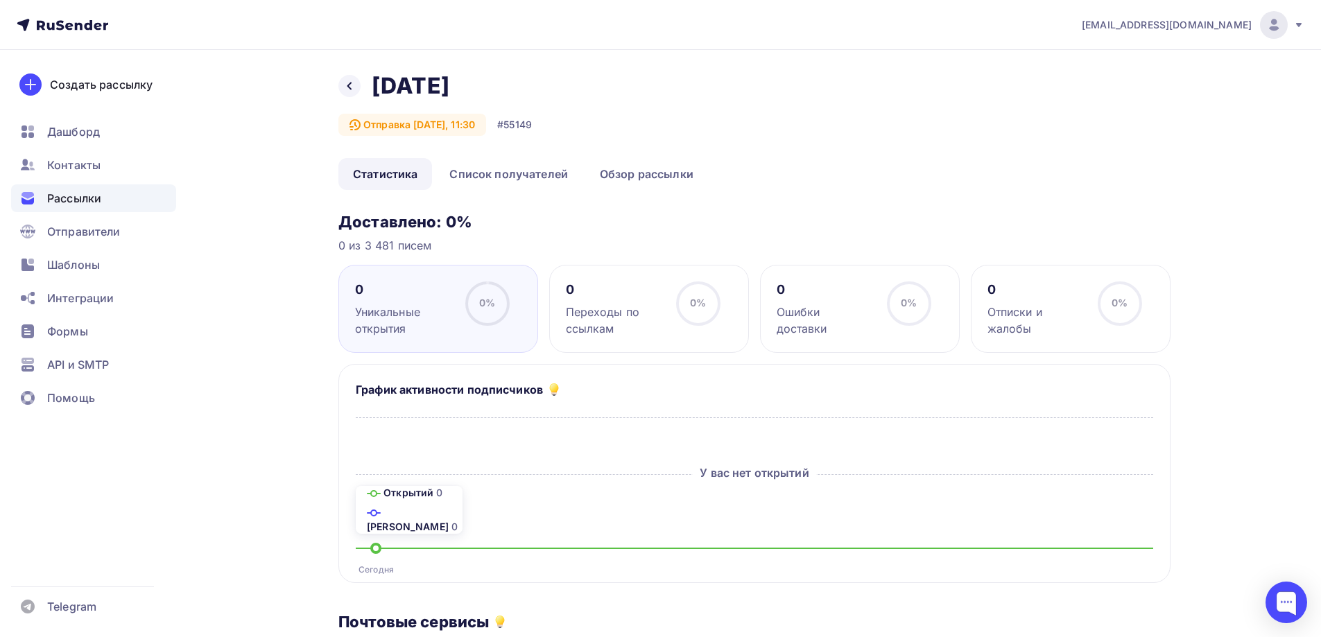
click at [94, 196] on span "Рассылки" at bounding box center [74, 198] width 54 height 17
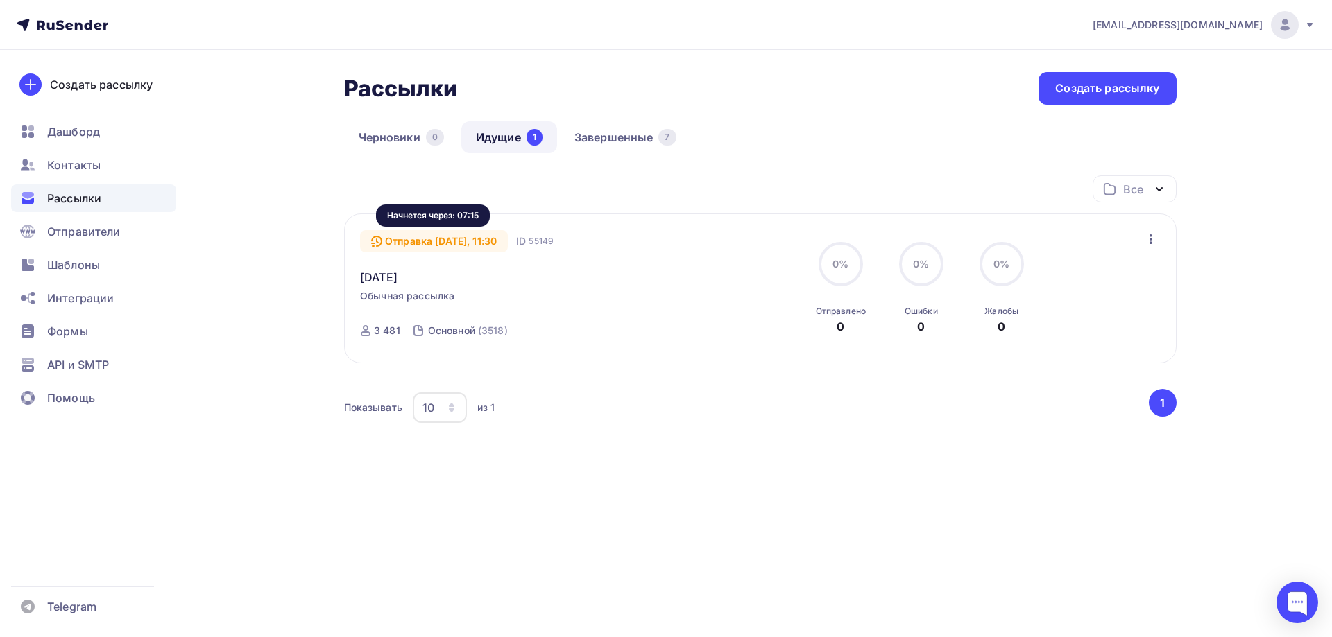
click at [478, 243] on div "Отправка [DATE], 11:30" at bounding box center [434, 241] width 148 height 22
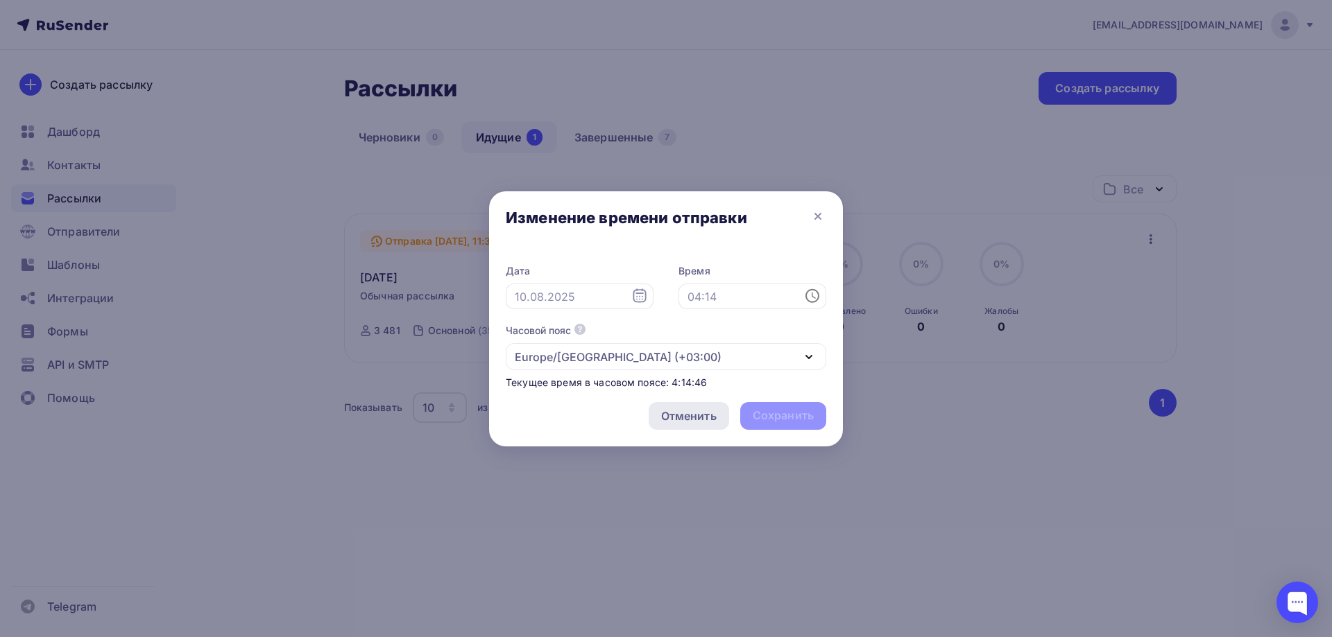
click at [709, 413] on div "Отменить" at bounding box center [688, 416] width 55 height 17
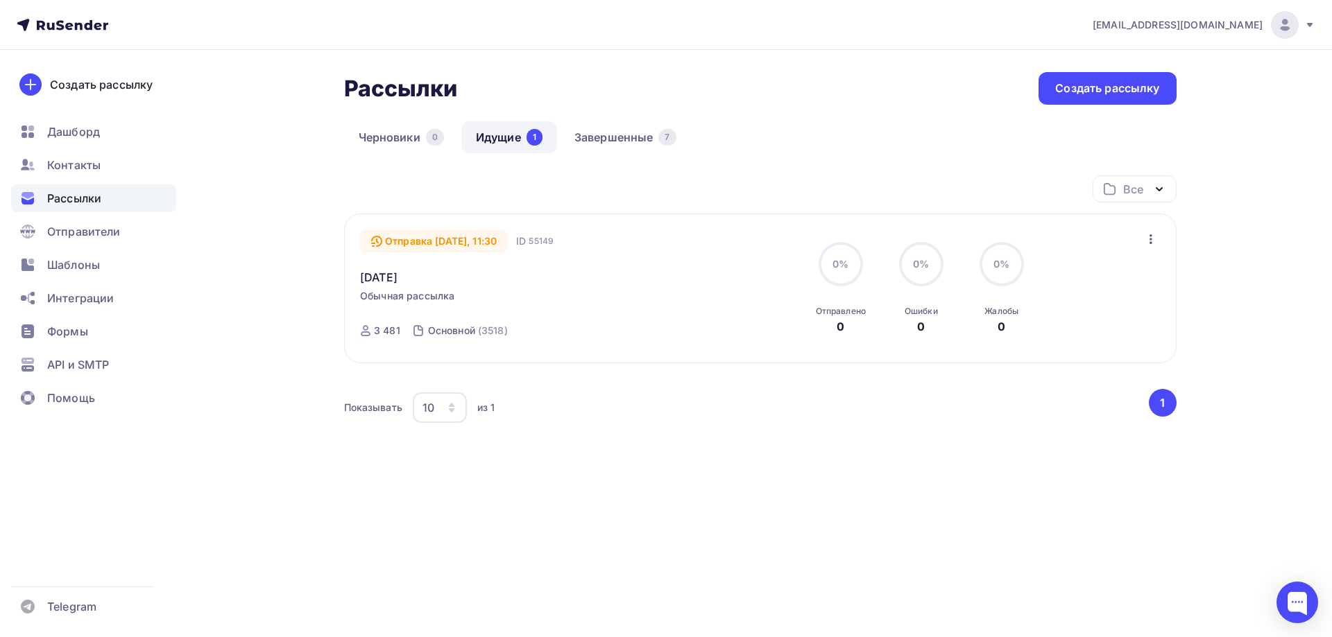
click at [1156, 251] on div "Отправка [DATE], 11:30 ID 55149 [DATE] Обычная рассылка Отправка [DATE], 11:30 …" at bounding box center [760, 288] width 800 height 117
click at [1143, 230] on div "Изменить время отправки Отменить рассылку Добавить в папку" at bounding box center [1150, 239] width 18 height 18
click at [1148, 244] on icon "button" at bounding box center [1150, 239] width 17 height 17
click at [1130, 304] on div "Отменить рассылку" at bounding box center [1069, 303] width 175 height 17
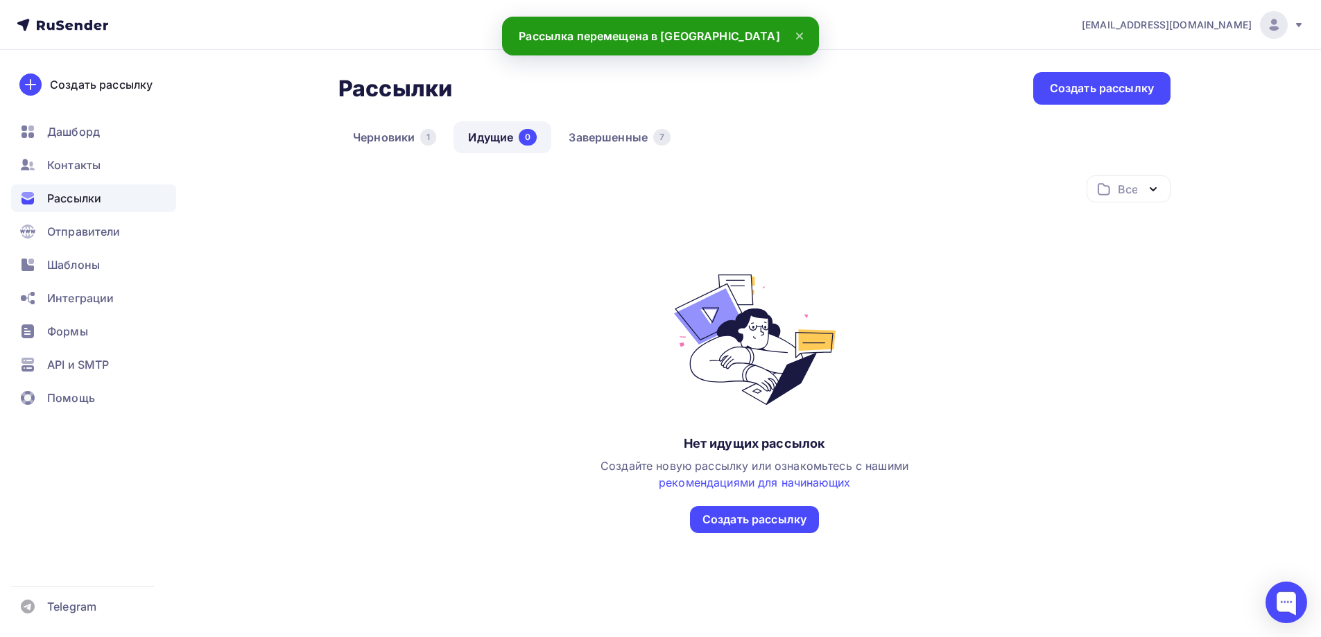
click at [495, 133] on link "Идущие 0" at bounding box center [503, 137] width 98 height 32
click at [374, 139] on link "Черновики 1" at bounding box center [394, 137] width 112 height 32
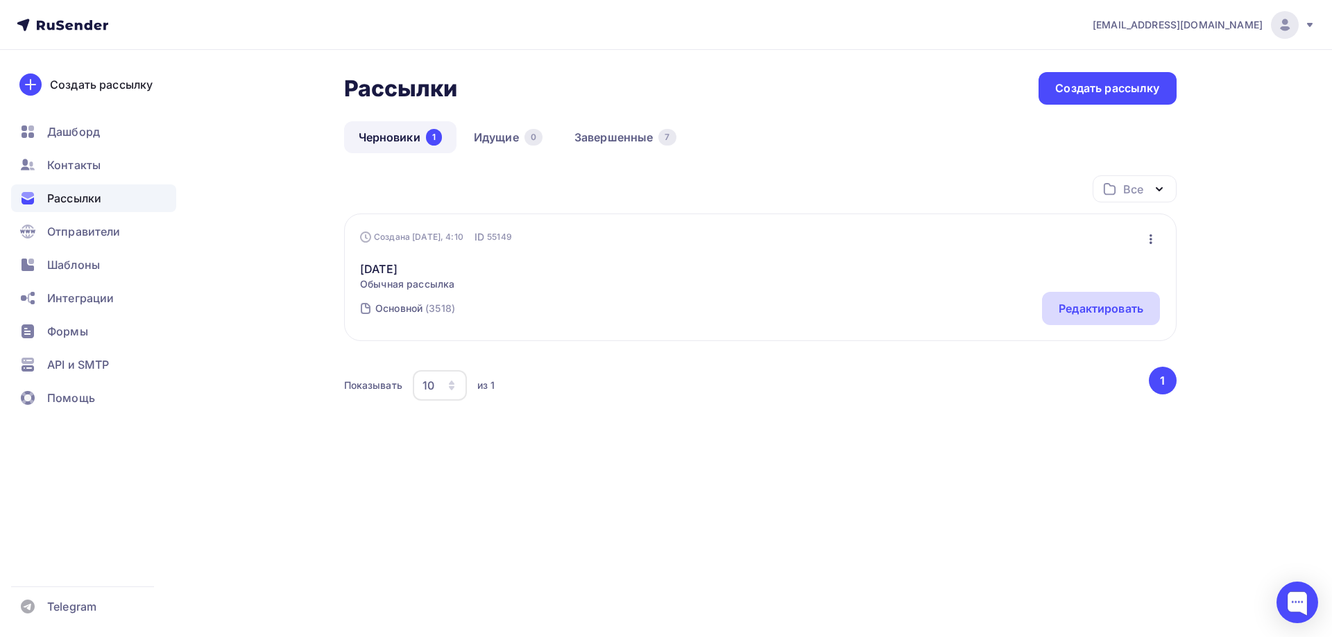
click at [1090, 311] on div "Редактировать" at bounding box center [1100, 308] width 85 height 17
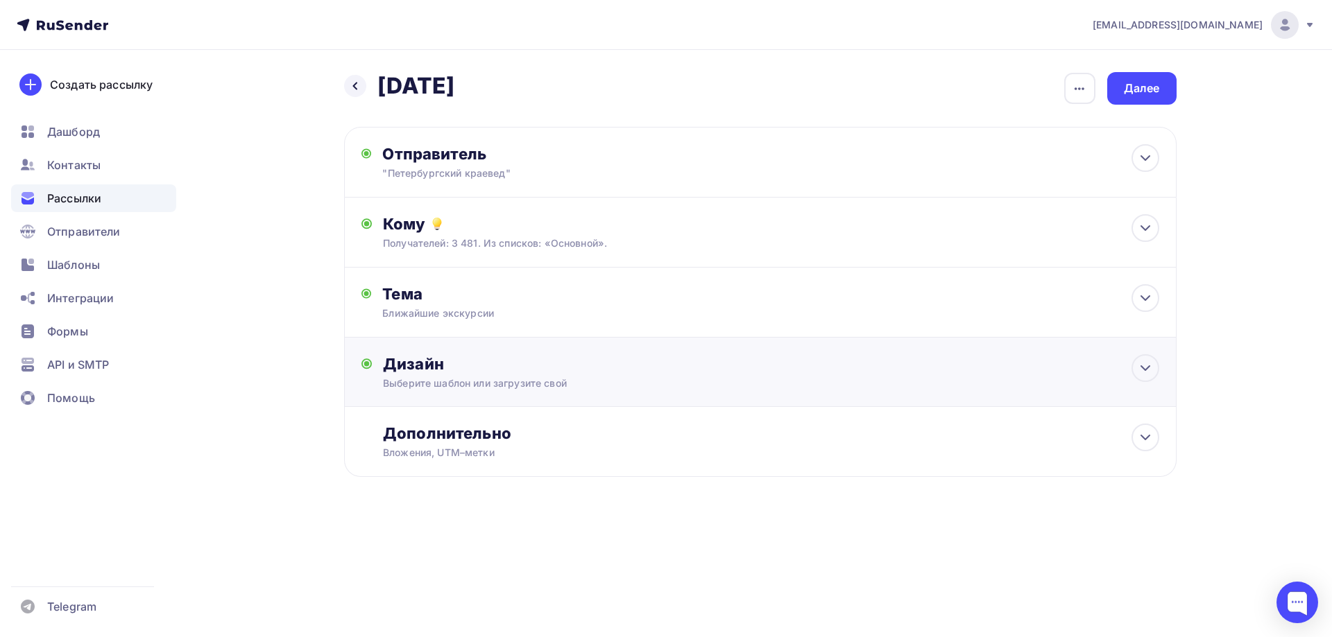
click at [474, 363] on div "Дизайн" at bounding box center [770, 363] width 775 height 19
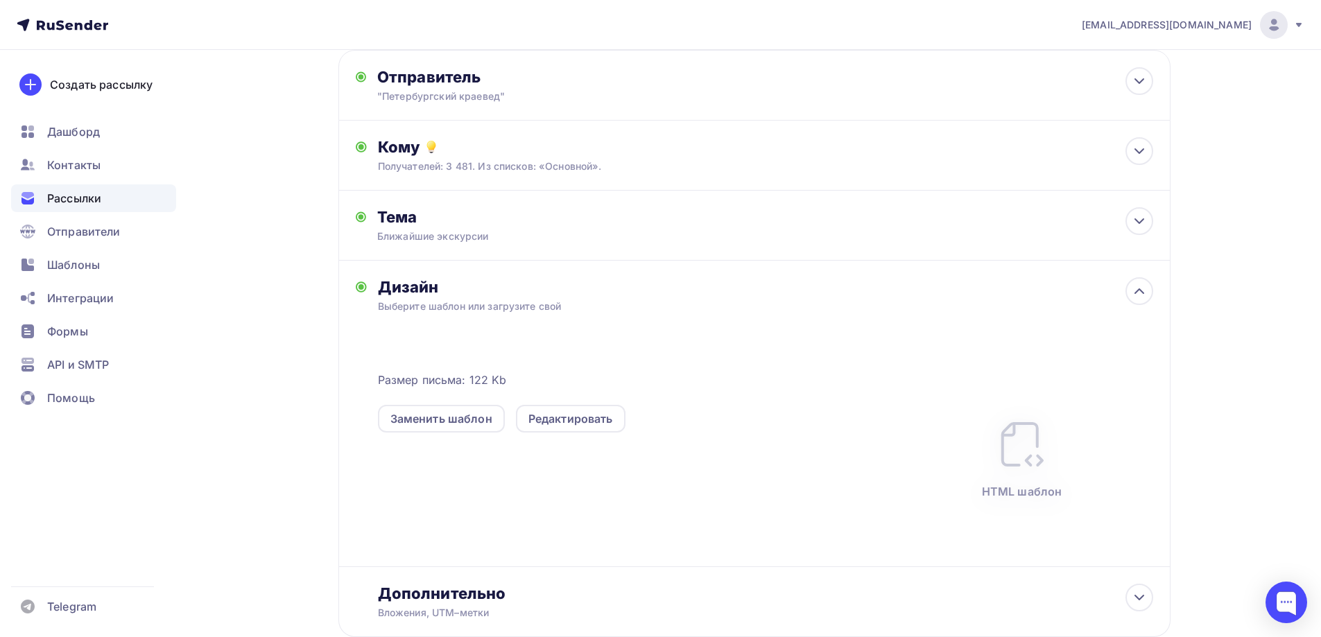
scroll to position [166, 0]
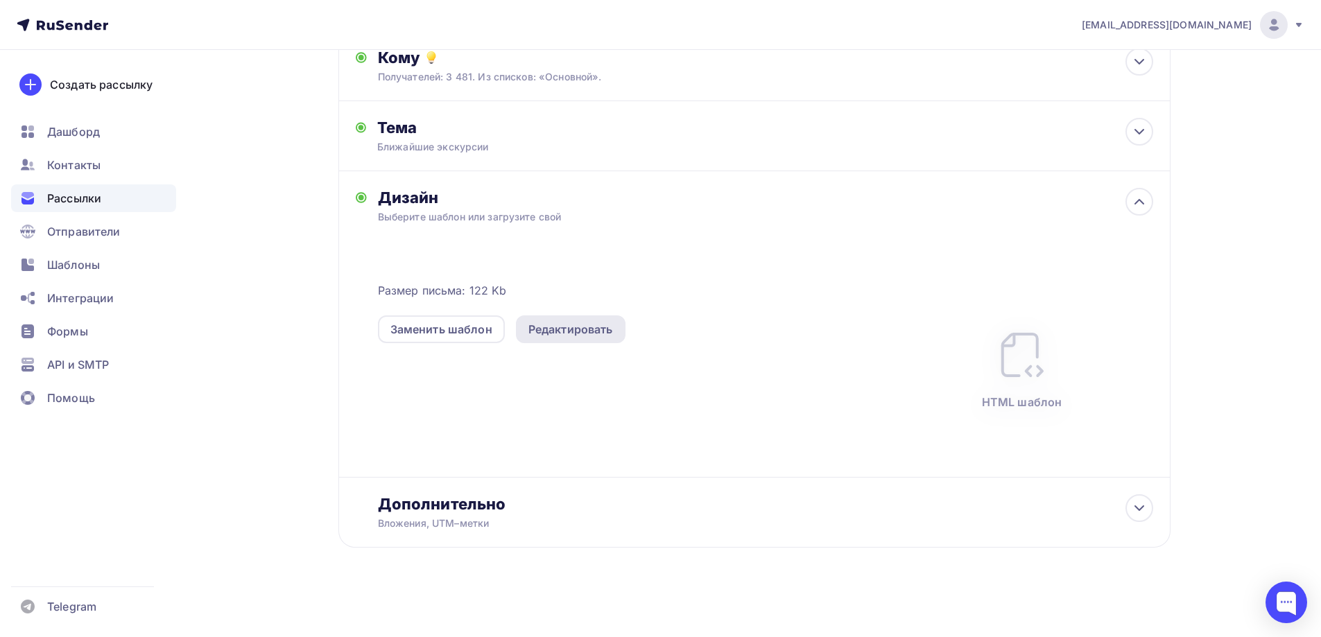
click at [576, 331] on div "Редактировать" at bounding box center [570, 329] width 85 height 17
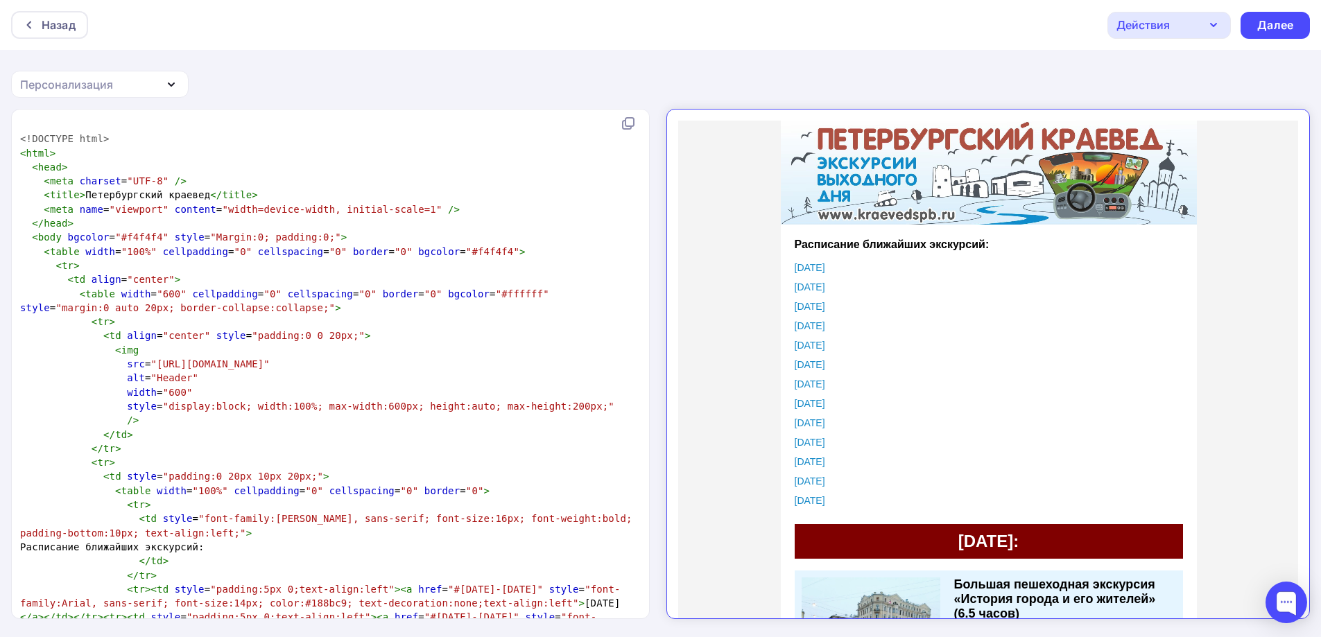
click at [212, 475] on span ""padding:0 20px 10px 20px;"" at bounding box center [243, 476] width 160 height 11
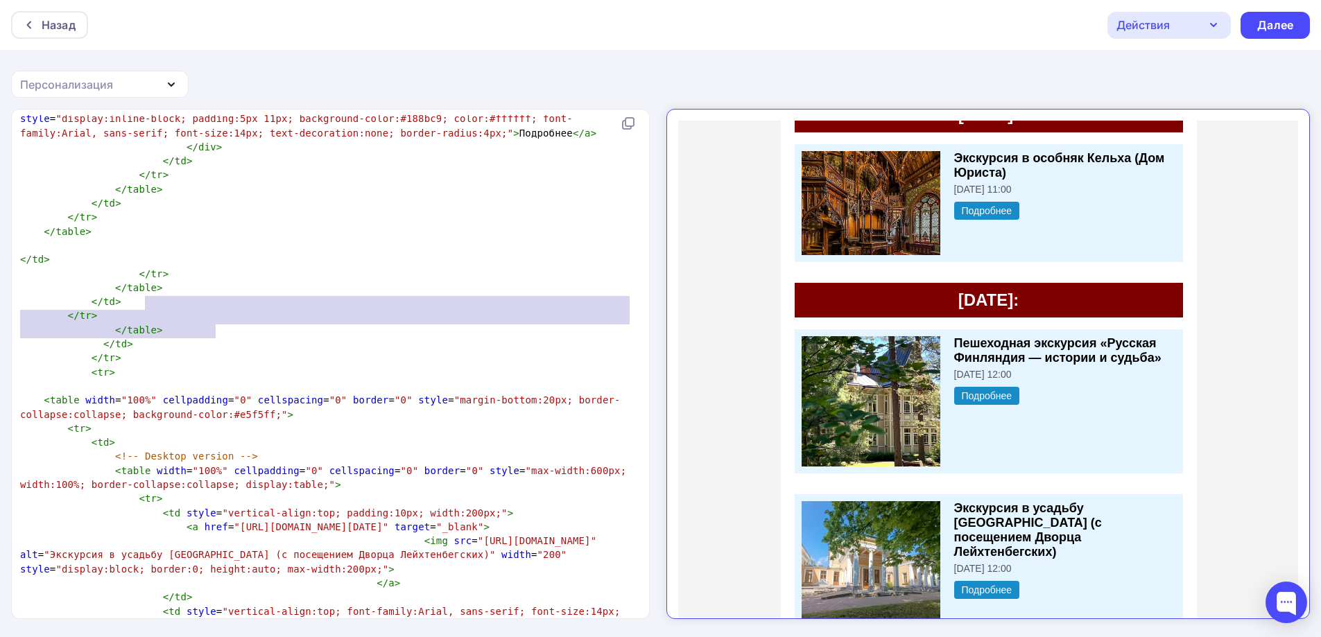
type textarea "<td style="font-family:Arial, sans-serif;font-size: 24px;font-weight:bold;paddi…"
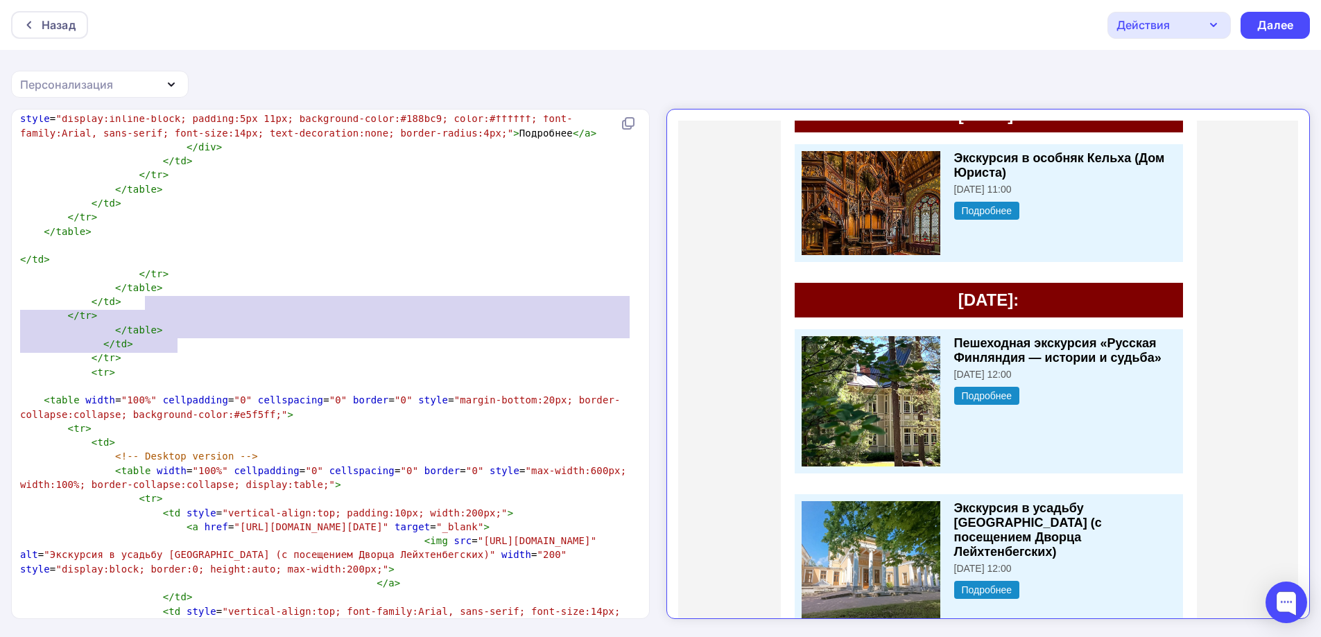
drag, startPoint x: 144, startPoint y: 298, endPoint x: 227, endPoint y: 347, distance: 97.1
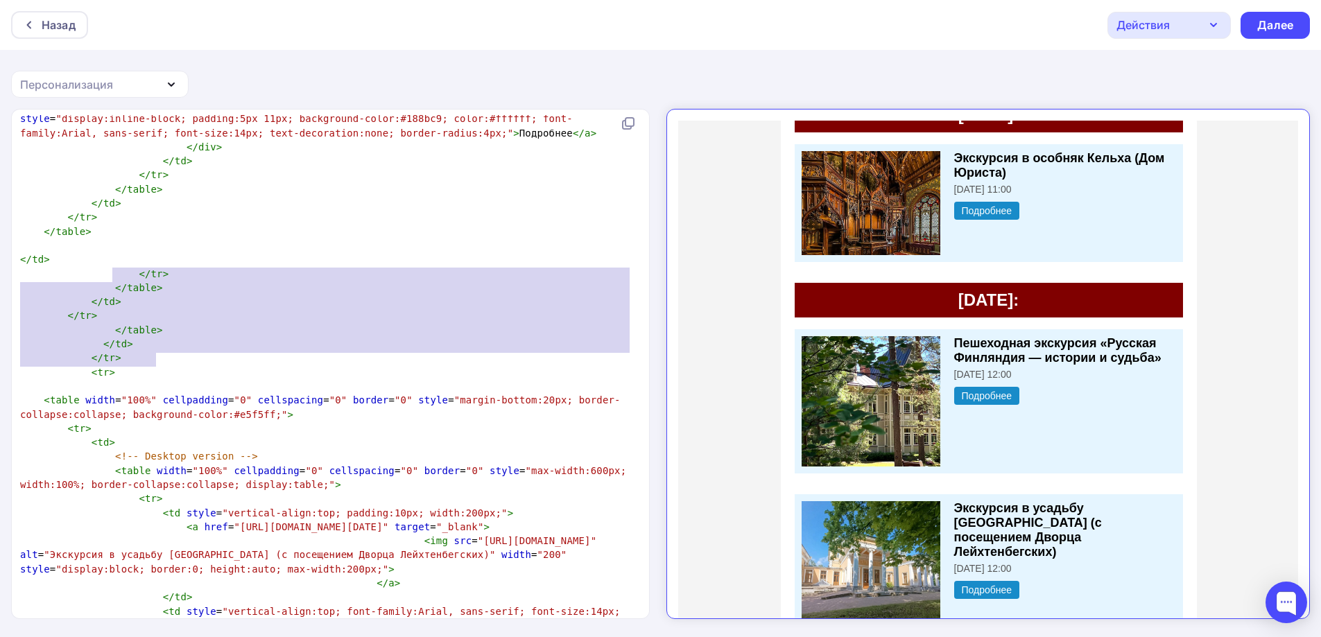
type textarea "<tr> <td style="font-family:Arial, sans-serif;font-size: 24px;font-weight:bold;…"
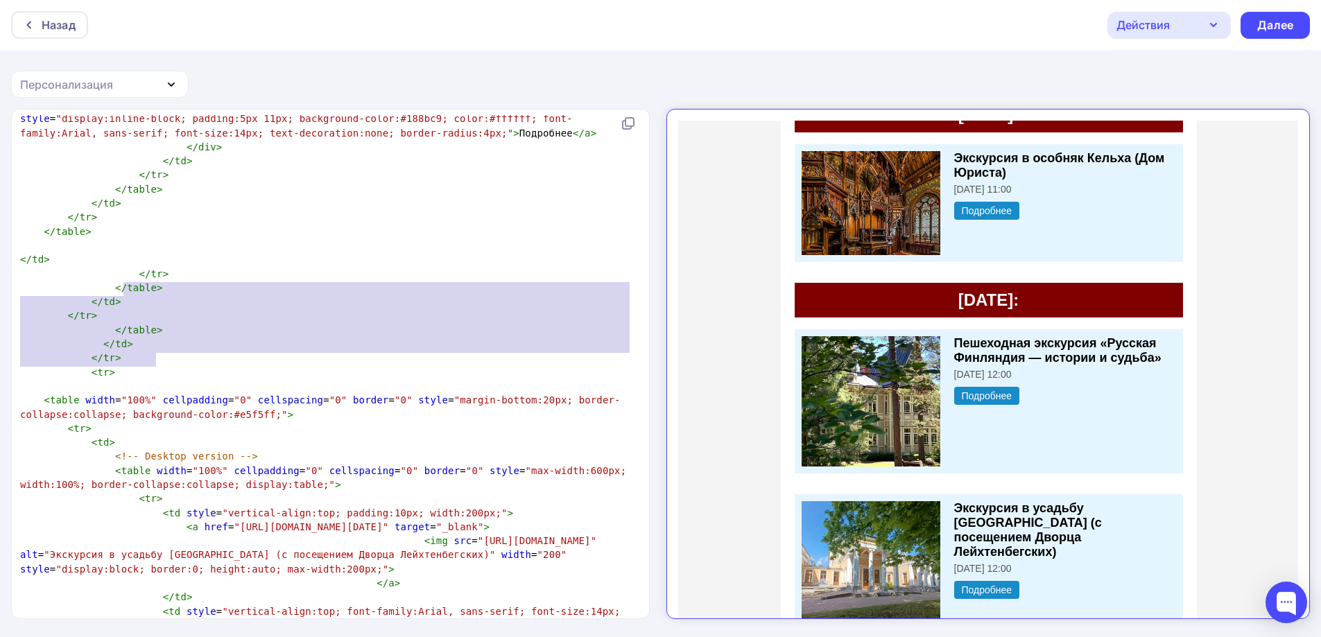
drag, startPoint x: 177, startPoint y: 363, endPoint x: 121, endPoint y: 289, distance: 92.7
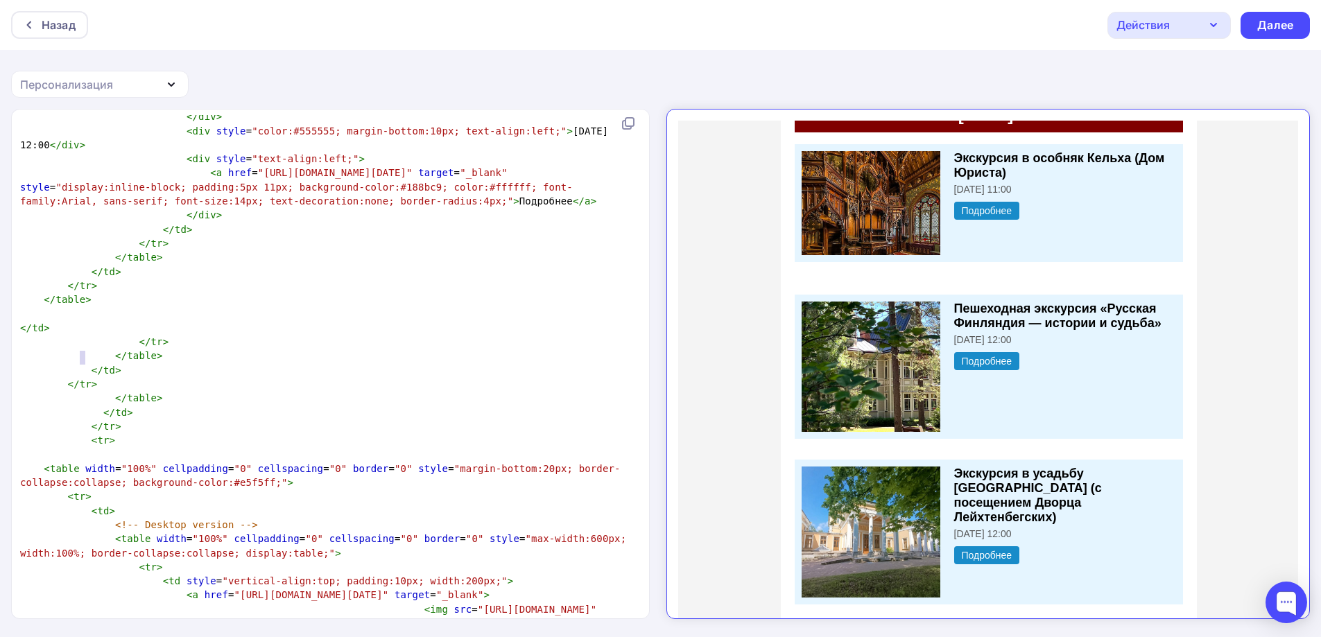
type textarea "<tr>"
drag, startPoint x: 94, startPoint y: 358, endPoint x: 53, endPoint y: 357, distance: 40.9
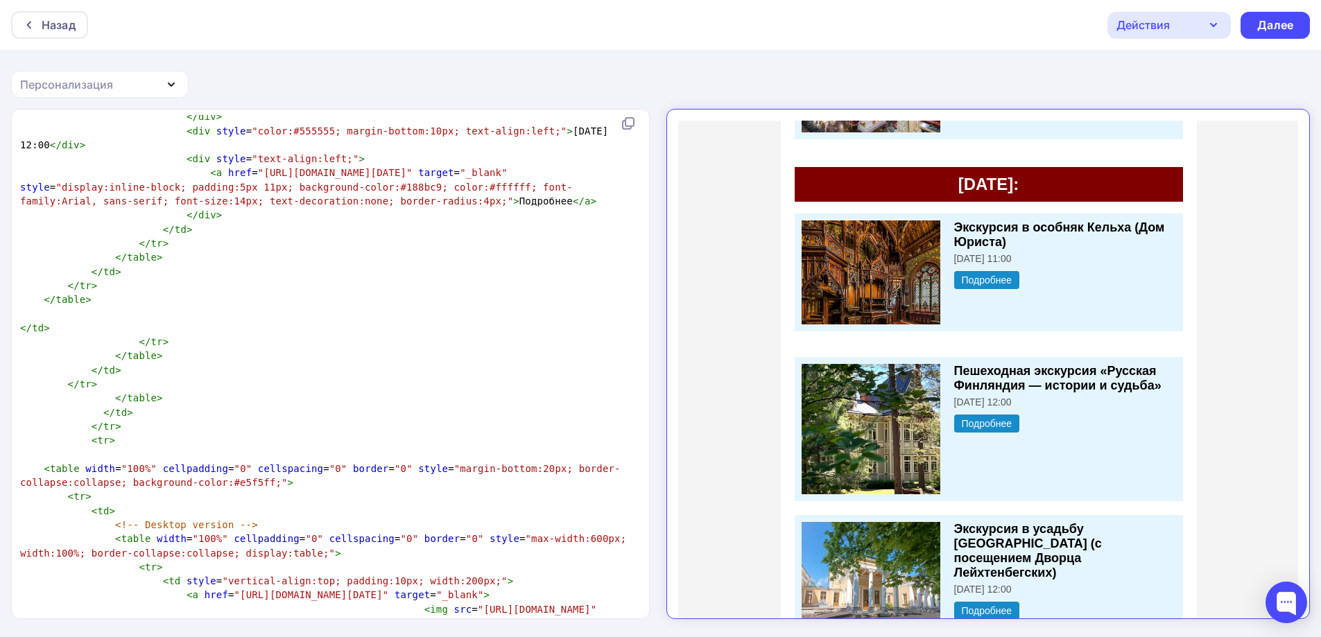
drag, startPoint x: 1264, startPoint y: 10, endPoint x: 1266, endPoint y: 31, distance: 20.3
click at [1264, 12] on div "Назад Действия Отправить тестовое письмо Сохранить в Мои шаблоны Выйти без сохр…" at bounding box center [660, 25] width 1321 height 50
click at [1266, 31] on div "Далее" at bounding box center [1275, 25] width 36 height 16
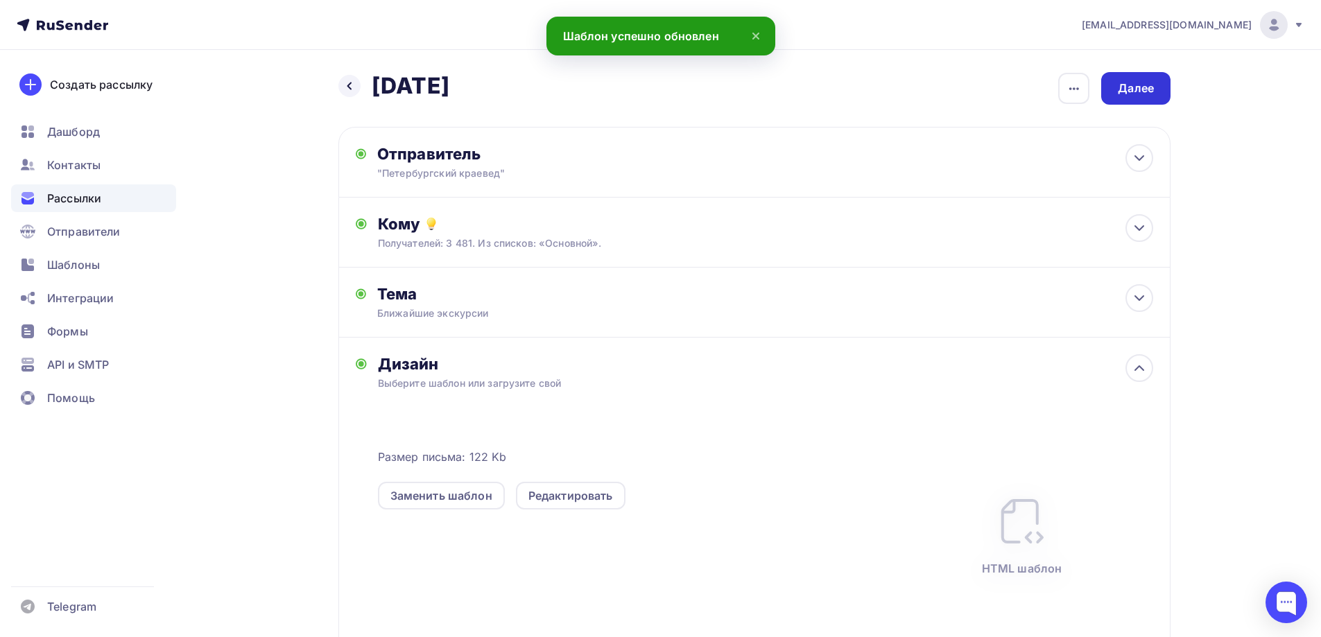
click at [1127, 86] on div "Далее" at bounding box center [1136, 88] width 36 height 16
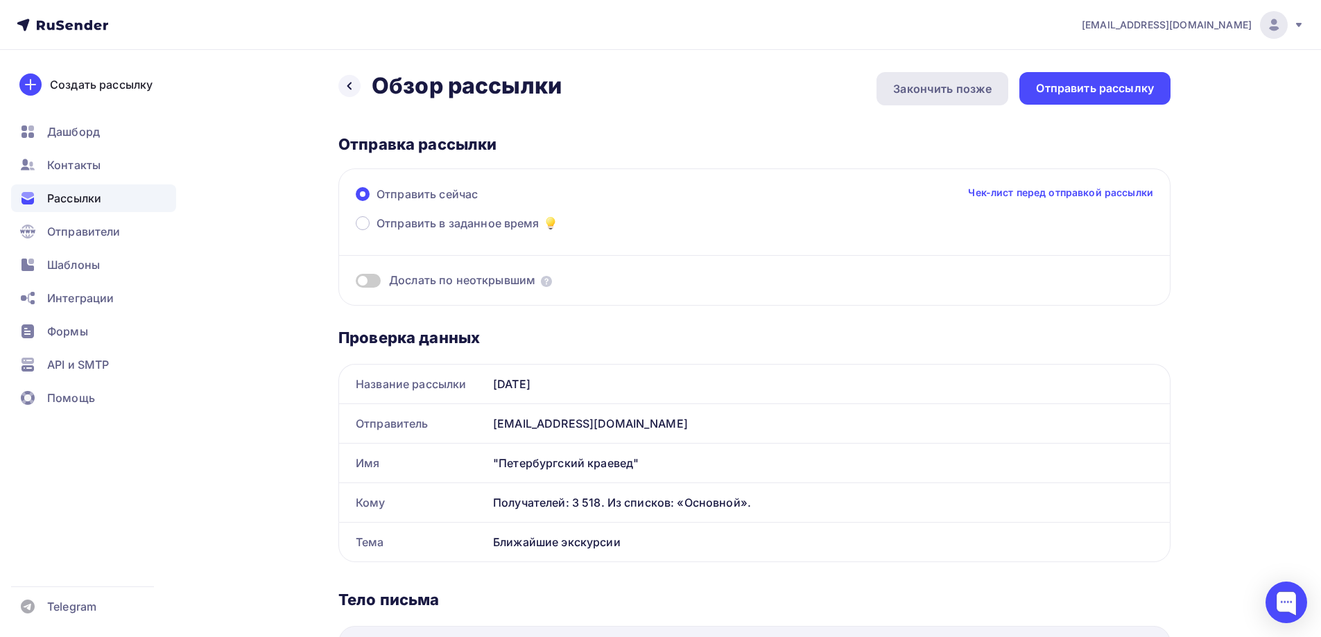
click at [971, 95] on div "Закончить позже" at bounding box center [942, 88] width 98 height 17
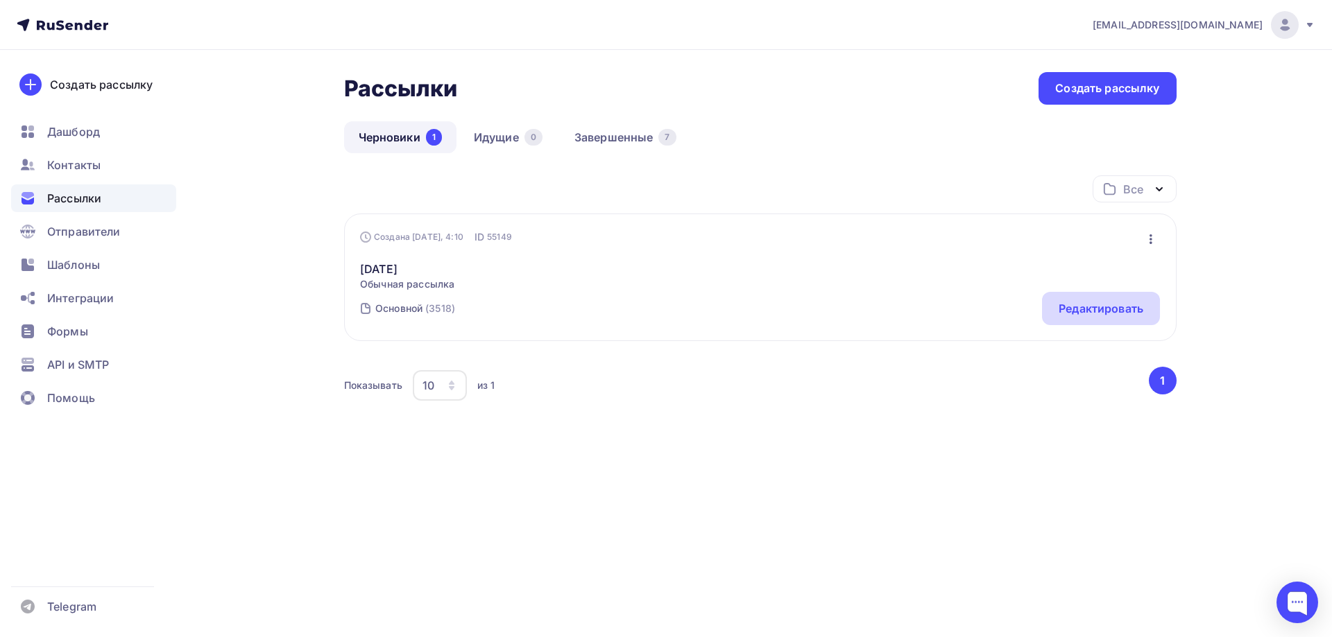
click at [1073, 304] on div "Редактировать" at bounding box center [1100, 308] width 85 height 17
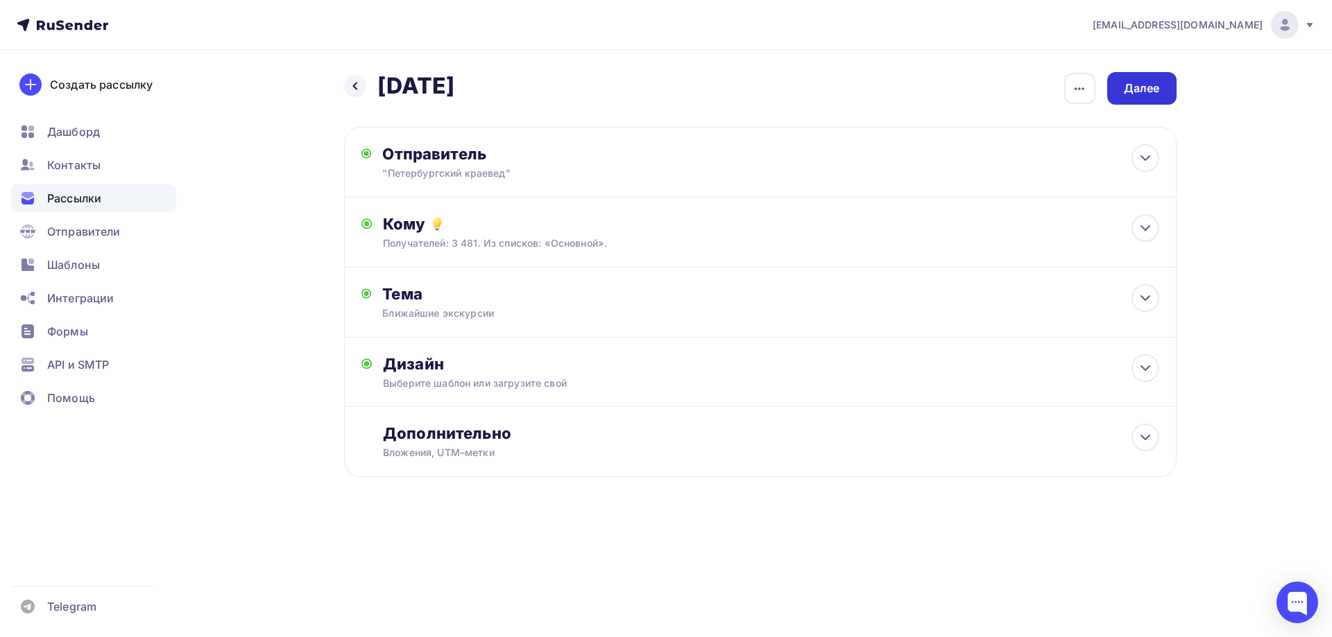
click at [1167, 83] on div "Далее" at bounding box center [1141, 88] width 69 height 33
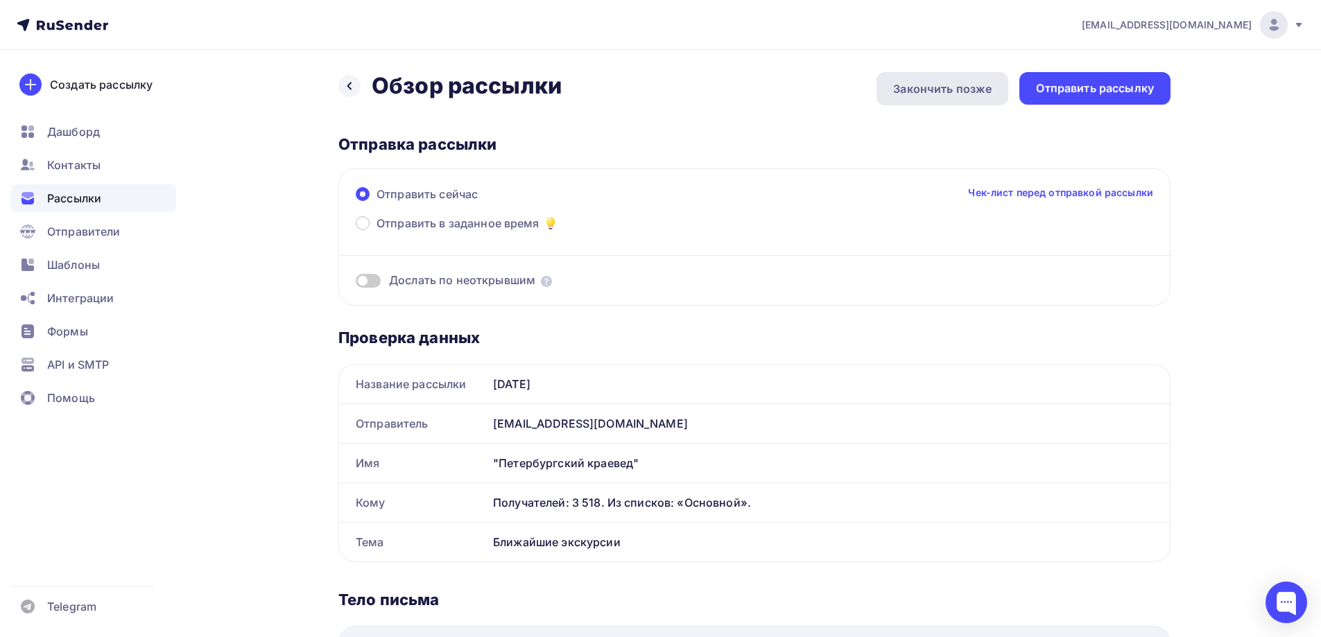
click at [927, 83] on div "Закончить позже" at bounding box center [942, 88] width 98 height 17
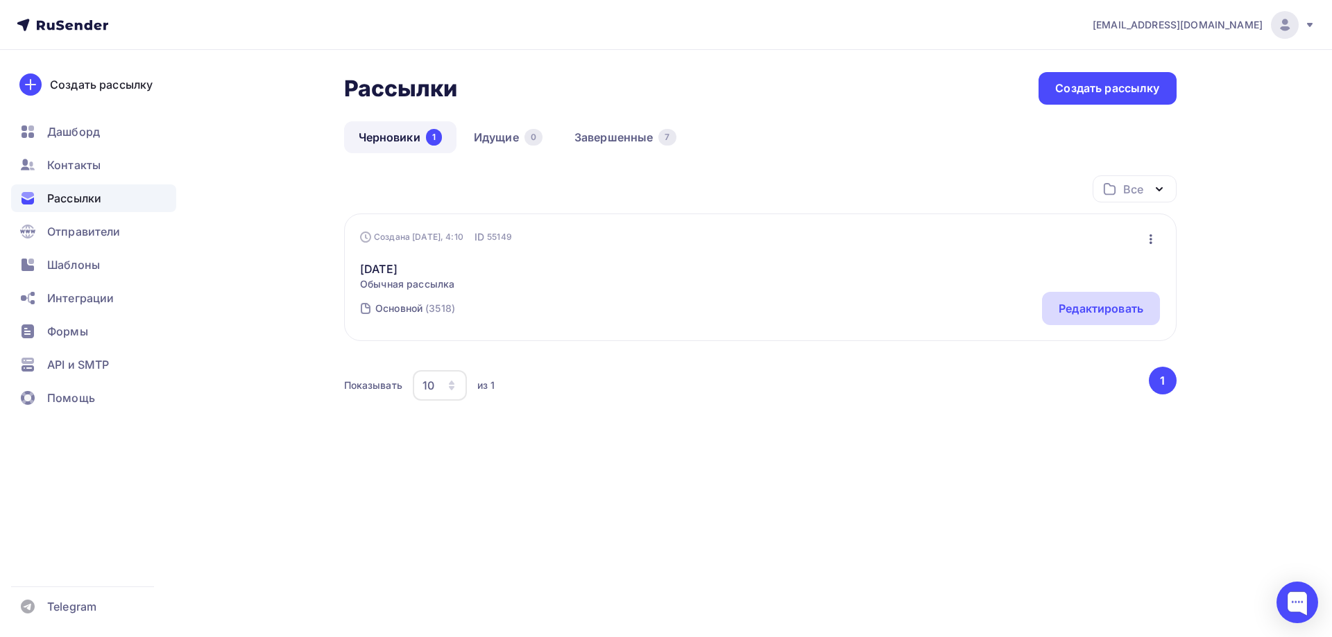
click at [1065, 306] on div "Редактировать" at bounding box center [1100, 308] width 85 height 17
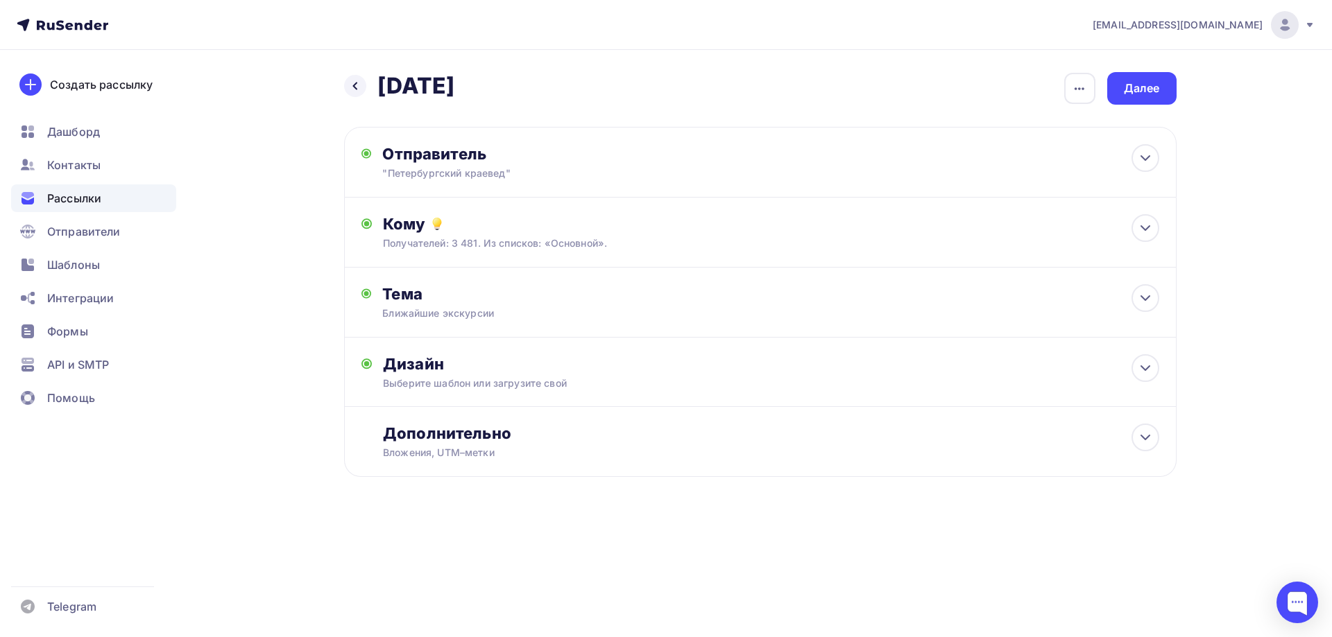
drag, startPoint x: 1127, startPoint y: 93, endPoint x: 1134, endPoint y: 114, distance: 22.6
click at [1128, 98] on div "Далее" at bounding box center [1141, 88] width 69 height 33
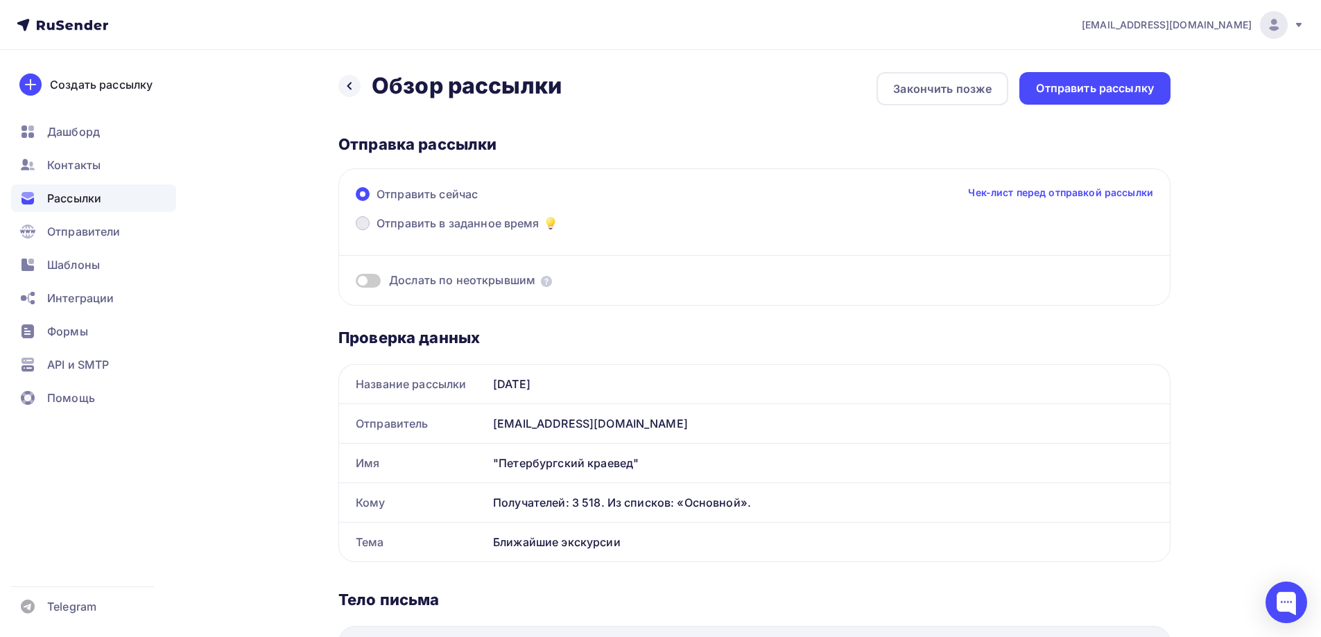
click at [386, 232] on label "Отправить в заданное время" at bounding box center [457, 224] width 203 height 19
click at [377, 232] on input "Отправить в заданное время" at bounding box center [377, 232] width 0 height 0
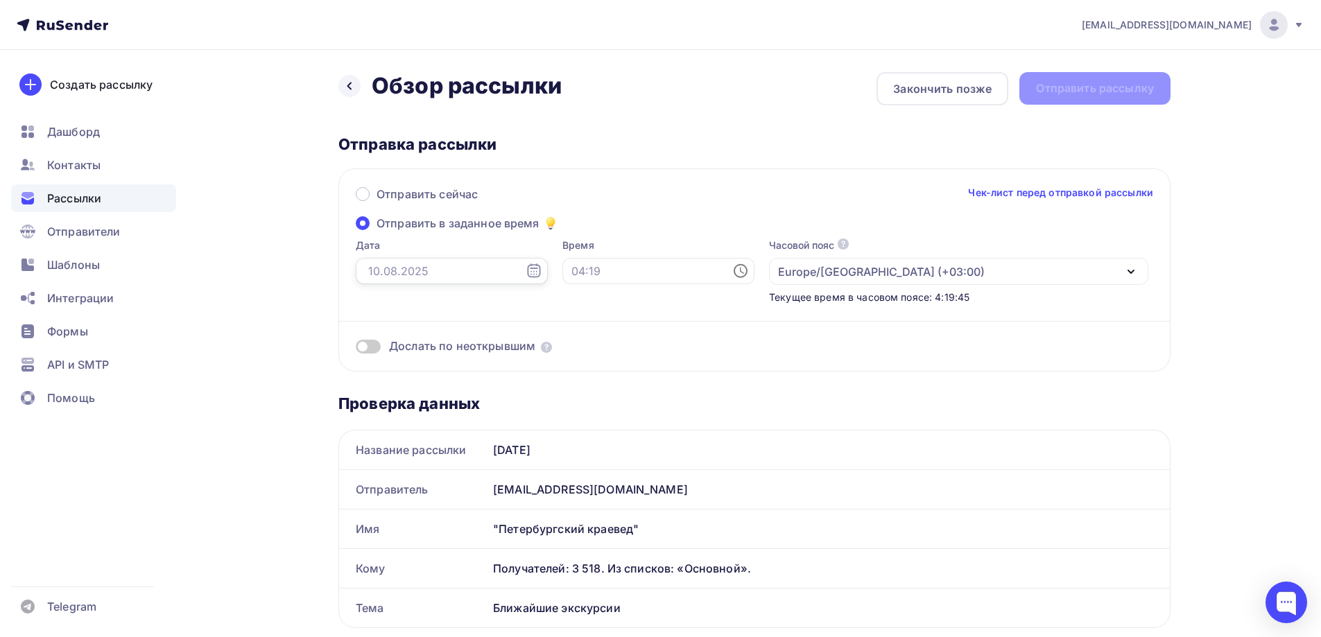
click at [447, 266] on input "text" at bounding box center [452, 271] width 192 height 26
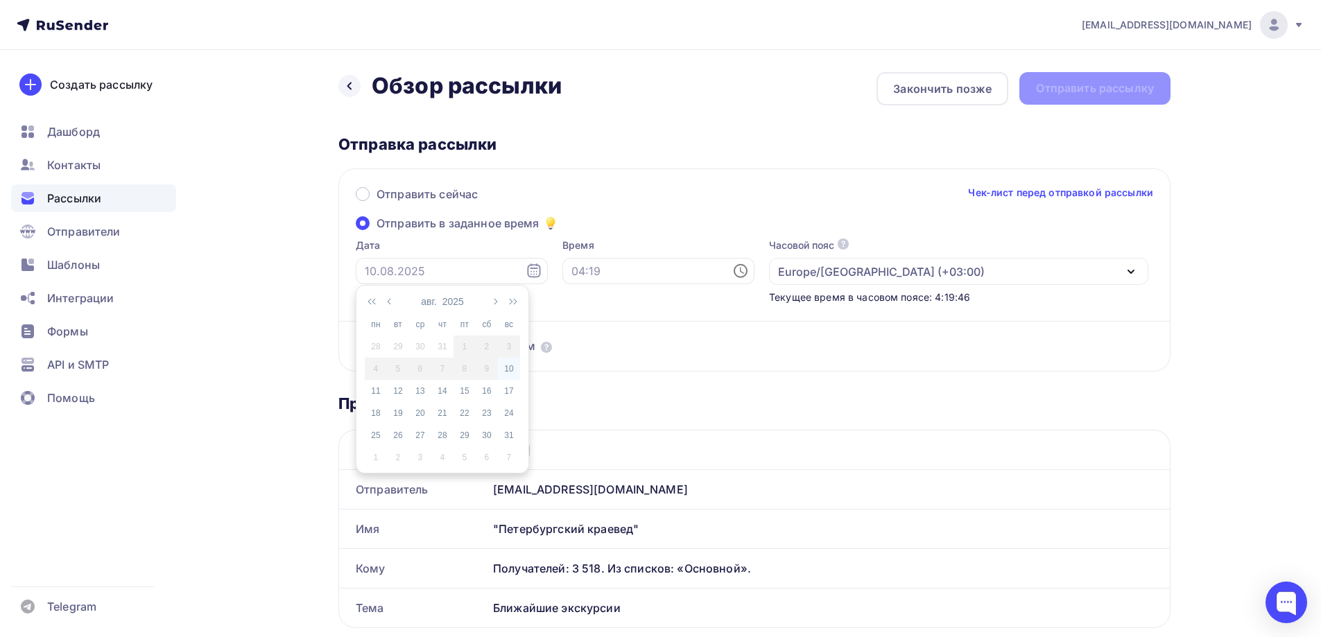
click at [506, 365] on div "10" at bounding box center [509, 369] width 22 height 12
type input "[DATE]"
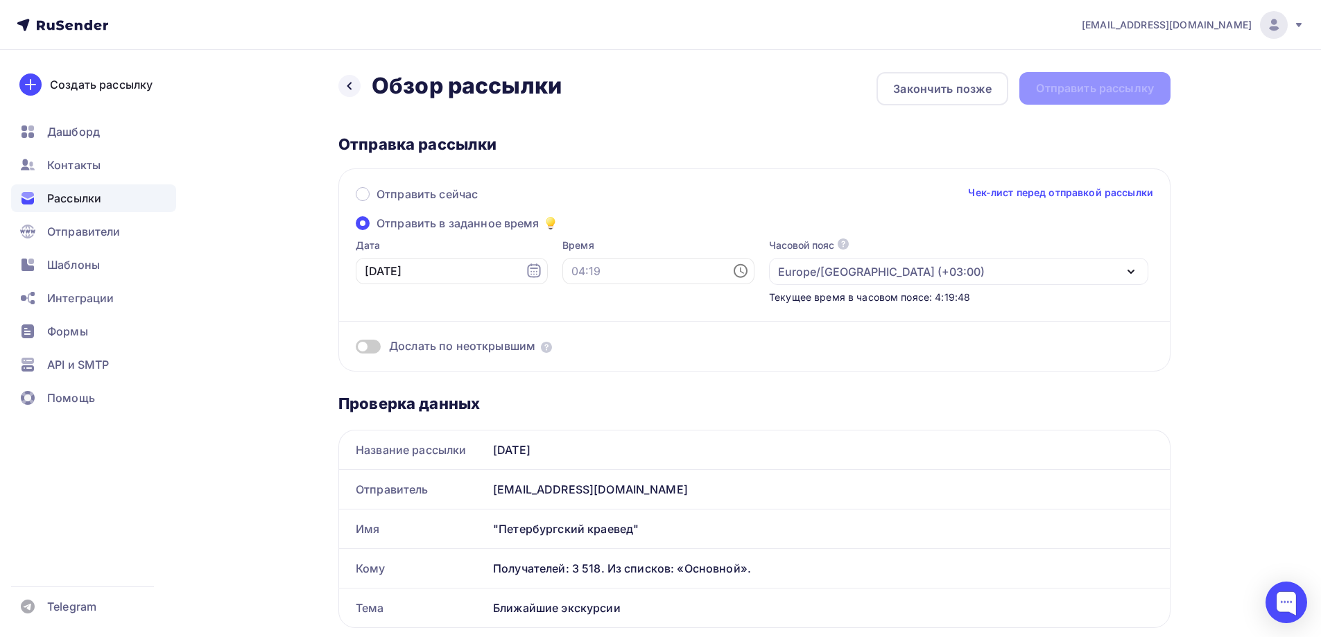
click at [608, 286] on div "Время" at bounding box center [658, 272] width 192 height 66
click at [584, 256] on div "Время" at bounding box center [658, 272] width 192 height 66
click at [576, 282] on input "text" at bounding box center [658, 271] width 192 height 26
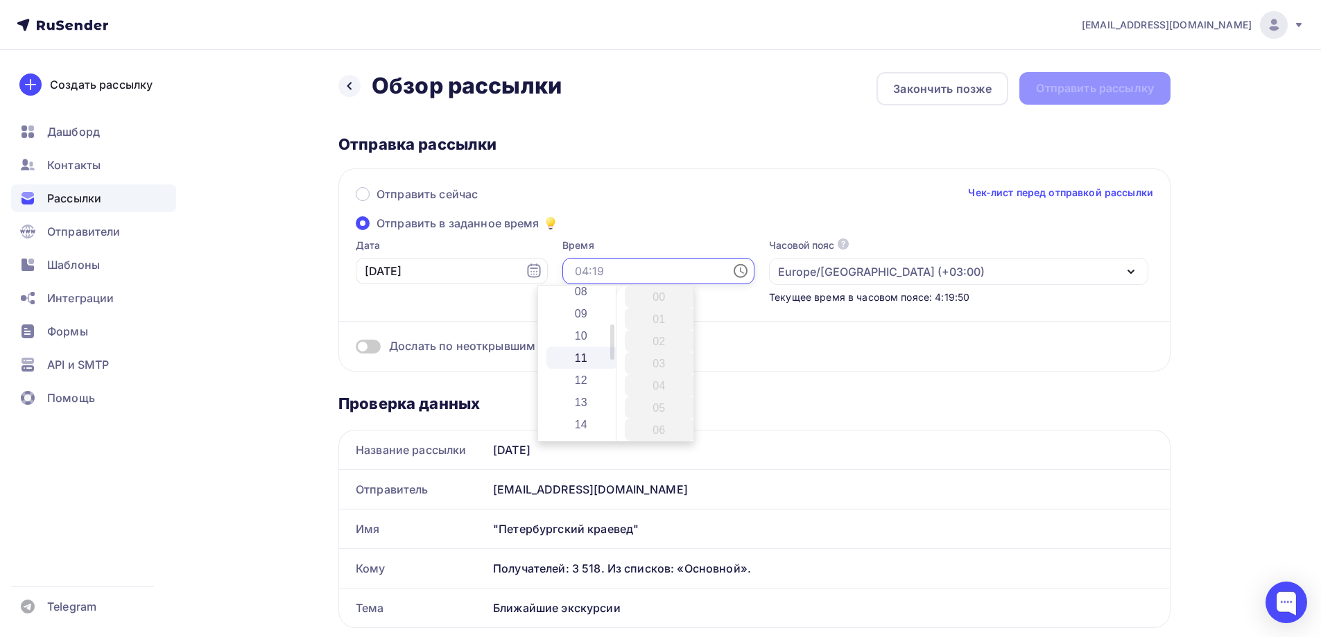
scroll to position [208, 0]
click at [588, 338] on li "11" at bounding box center [581, 333] width 71 height 22
type input "11:00"
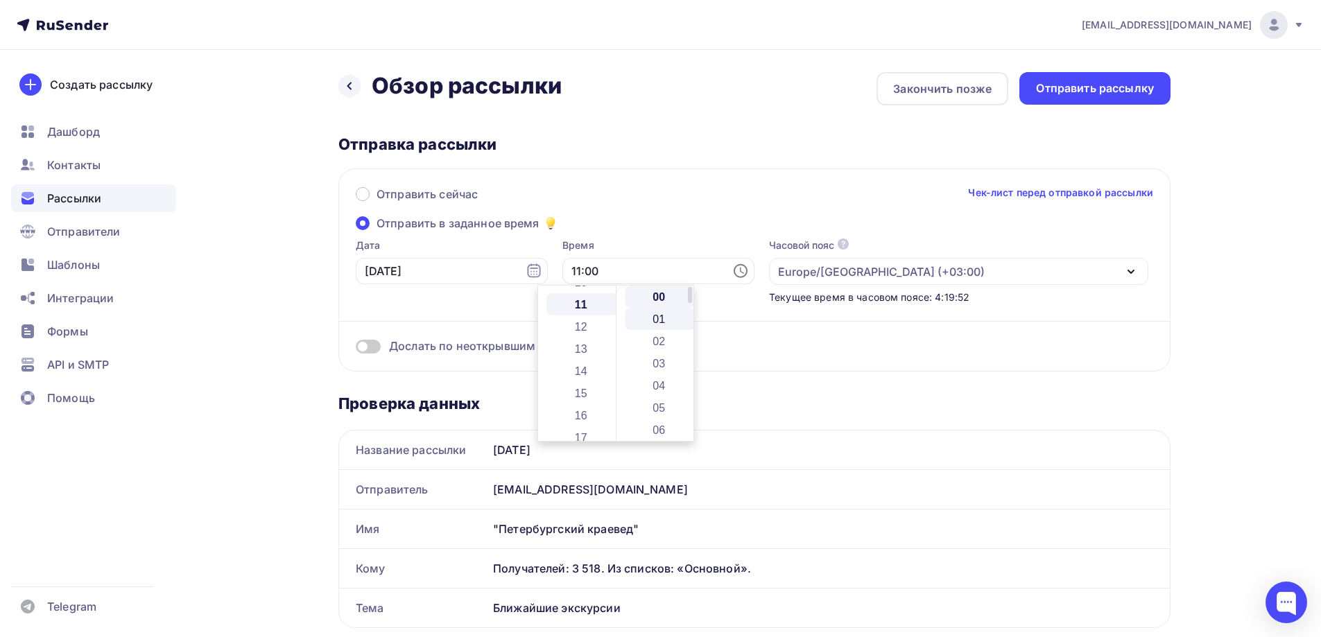
scroll to position [244, 0]
click at [653, 296] on li "00" at bounding box center [660, 297] width 71 height 22
drag, startPoint x: 983, startPoint y: 85, endPoint x: 964, endPoint y: 113, distance: 34.0
click at [983, 84] on div "Закончить позже" at bounding box center [942, 88] width 98 height 17
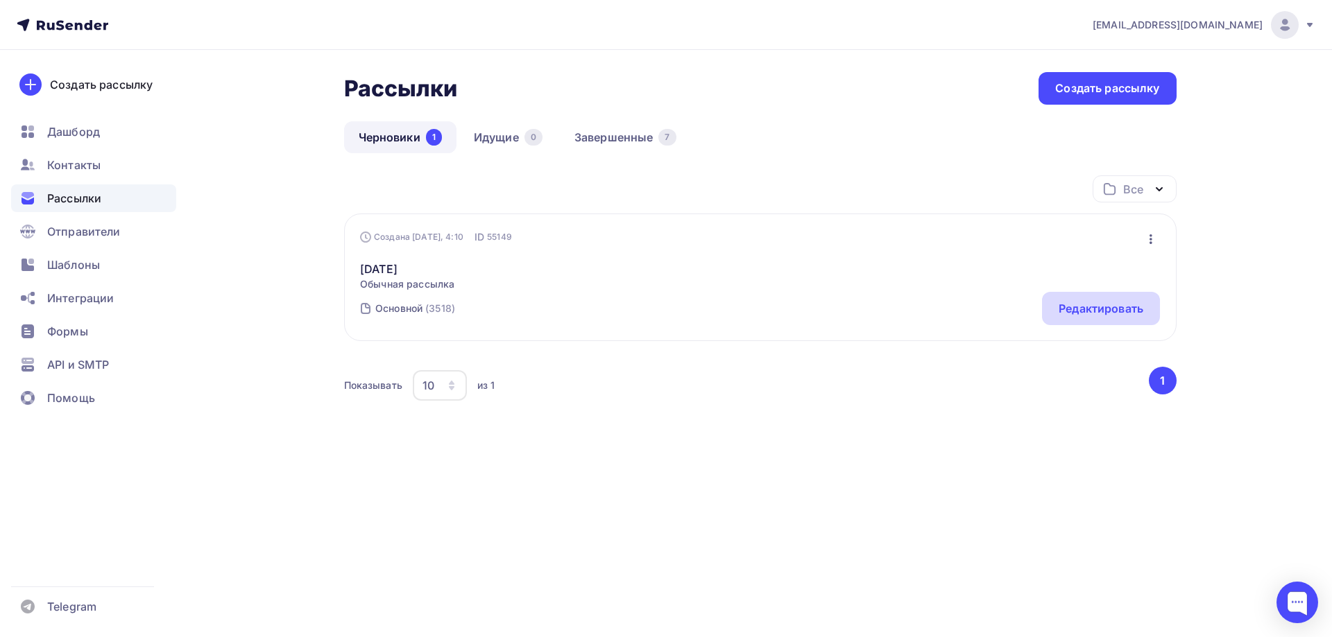
click at [1079, 304] on div "Редактировать" at bounding box center [1100, 308] width 85 height 17
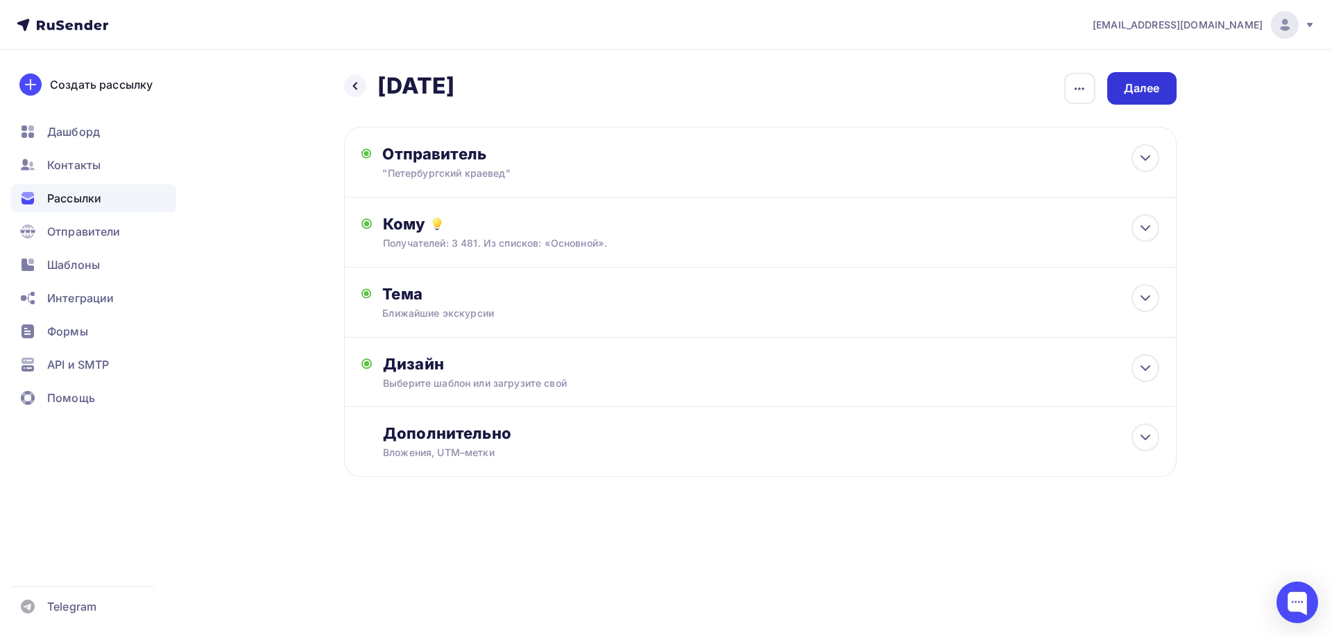
click at [1139, 88] on div "Далее" at bounding box center [1141, 88] width 36 height 16
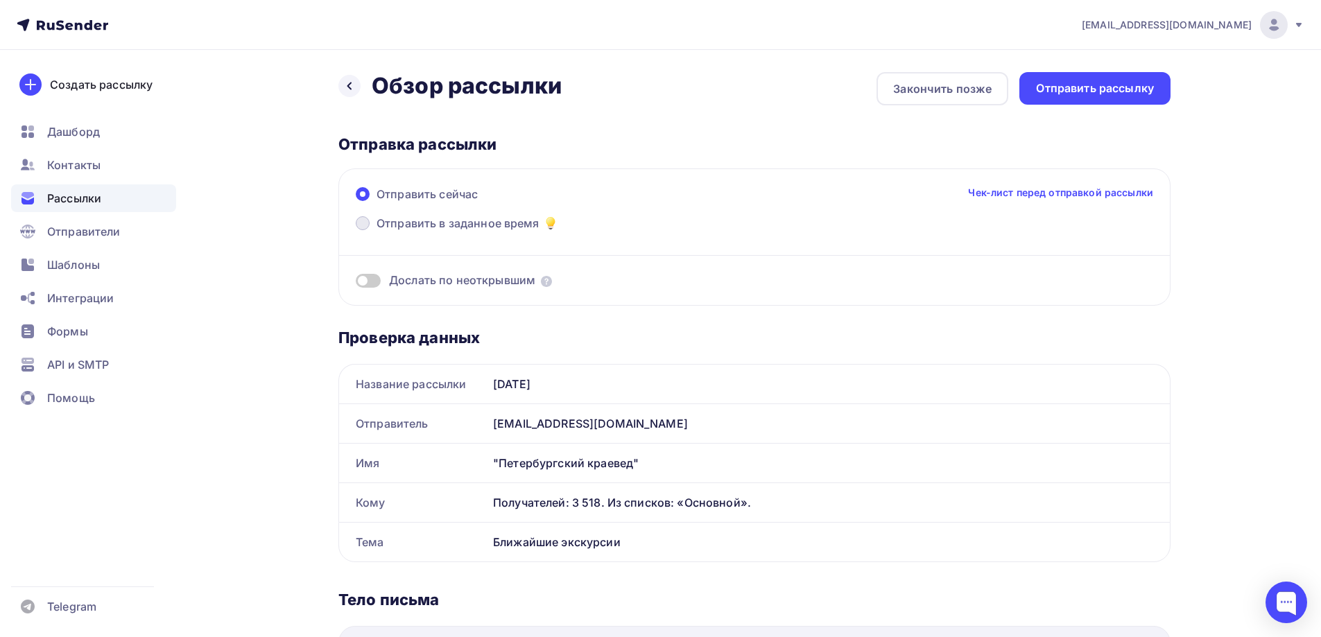
click at [403, 217] on span "Отправить в заданное время" at bounding box center [458, 223] width 163 height 17
click at [377, 232] on input "Отправить в заданное время" at bounding box center [377, 232] width 0 height 0
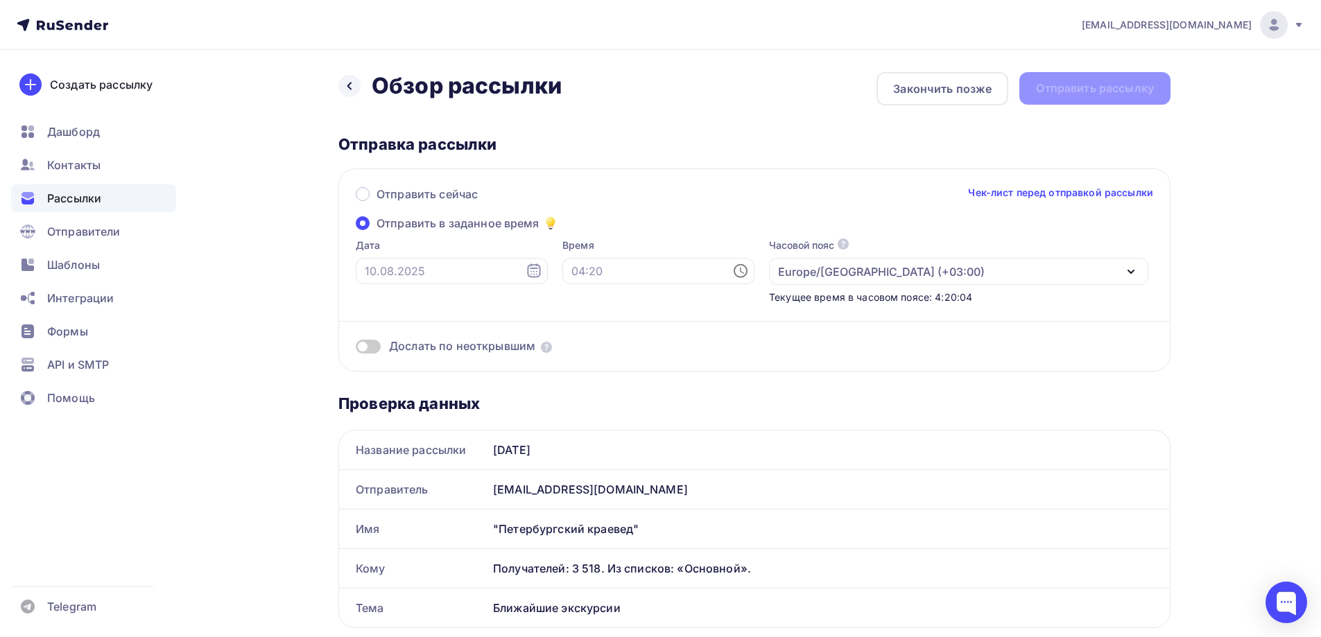
click at [434, 225] on span "Отправить в заданное время" at bounding box center [458, 223] width 163 height 17
click at [377, 232] on input "Отправить в заданное время" at bounding box center [377, 232] width 0 height 0
click at [463, 273] on input "text" at bounding box center [452, 271] width 192 height 26
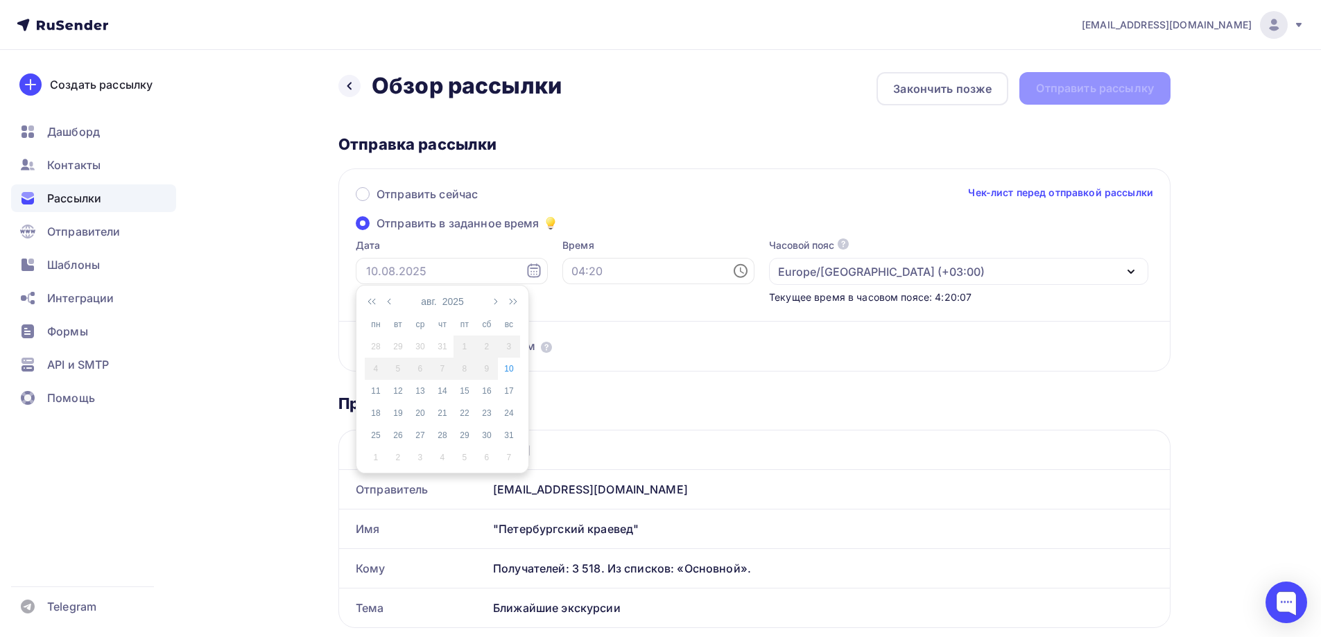
click at [495, 369] on div "9" at bounding box center [487, 369] width 22 height 12
click at [513, 368] on div "10" at bounding box center [509, 369] width 22 height 12
type input "[DATE]"
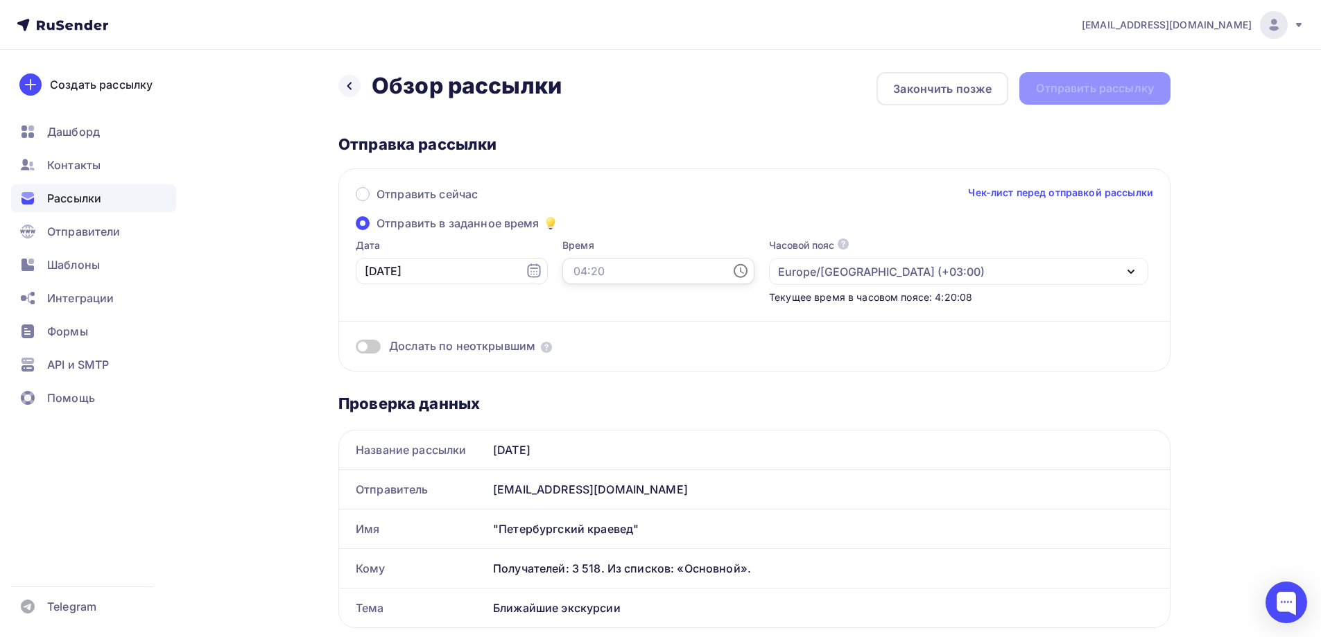
click at [577, 266] on input "text" at bounding box center [658, 271] width 192 height 26
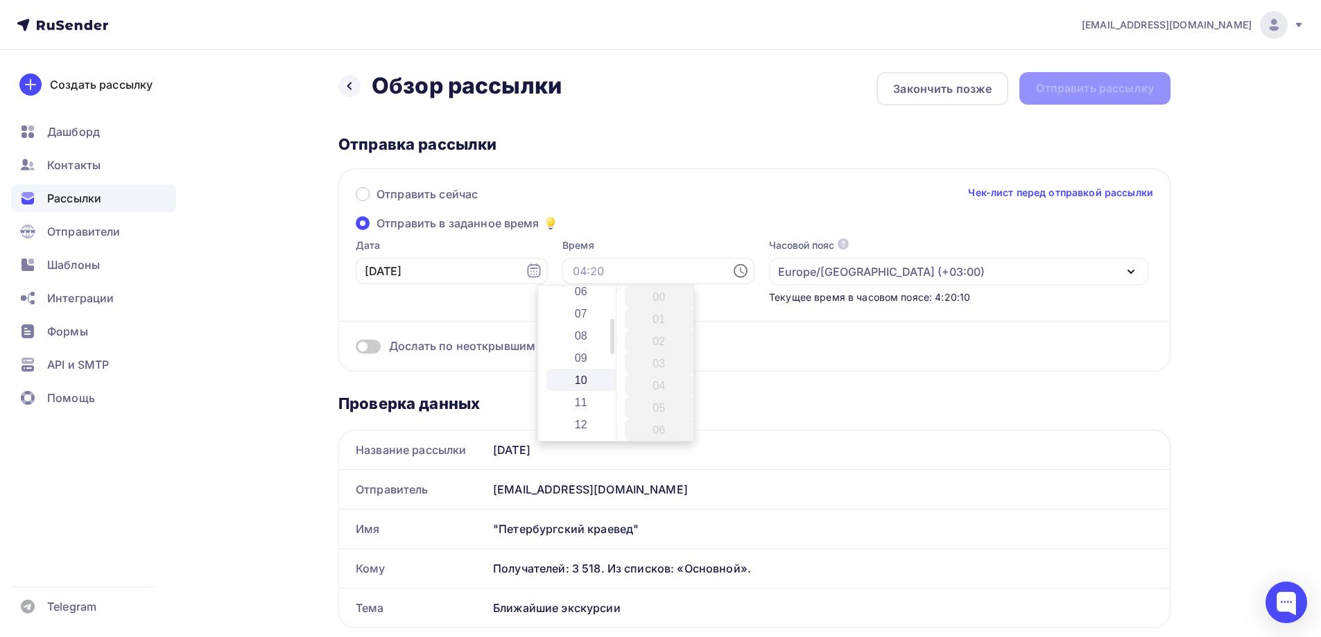
click at [576, 378] on li "10" at bounding box center [581, 380] width 71 height 22
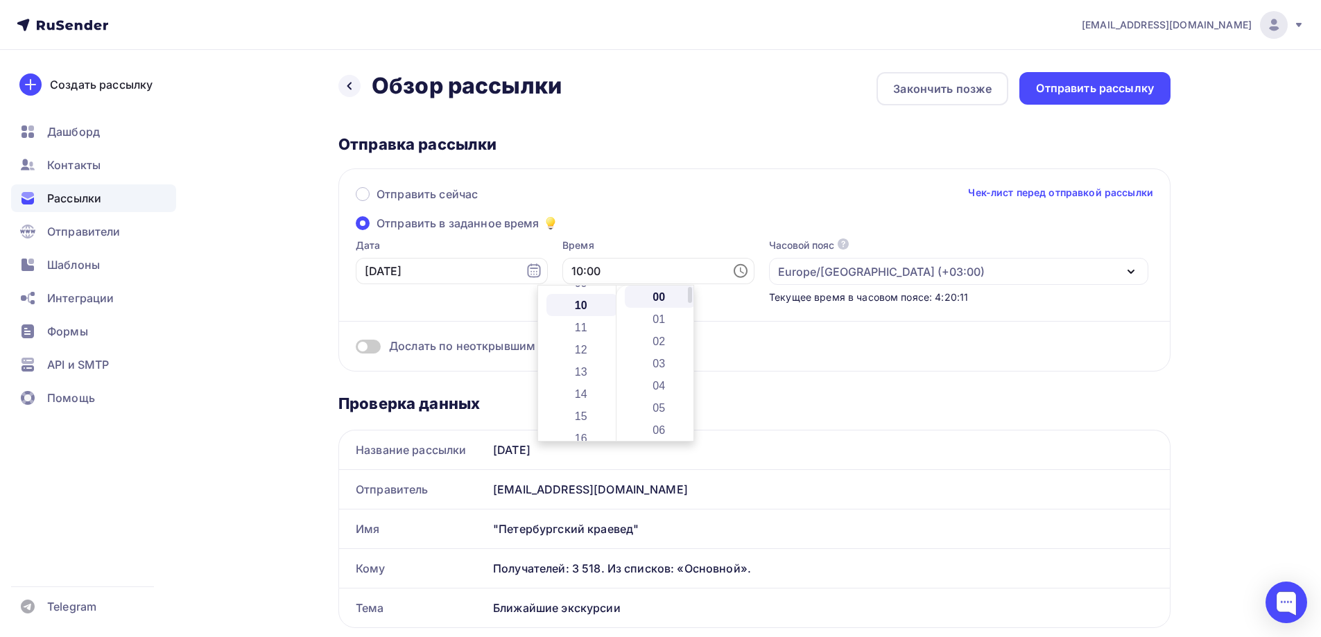
scroll to position [222, 0]
click at [655, 341] on li "30" at bounding box center [660, 338] width 71 height 22
type input "10:30"
click at [1083, 366] on div "Отправить сейчас Чек-лист перед отправкой рассылки Отправить в заданное время Д…" at bounding box center [754, 270] width 832 height 203
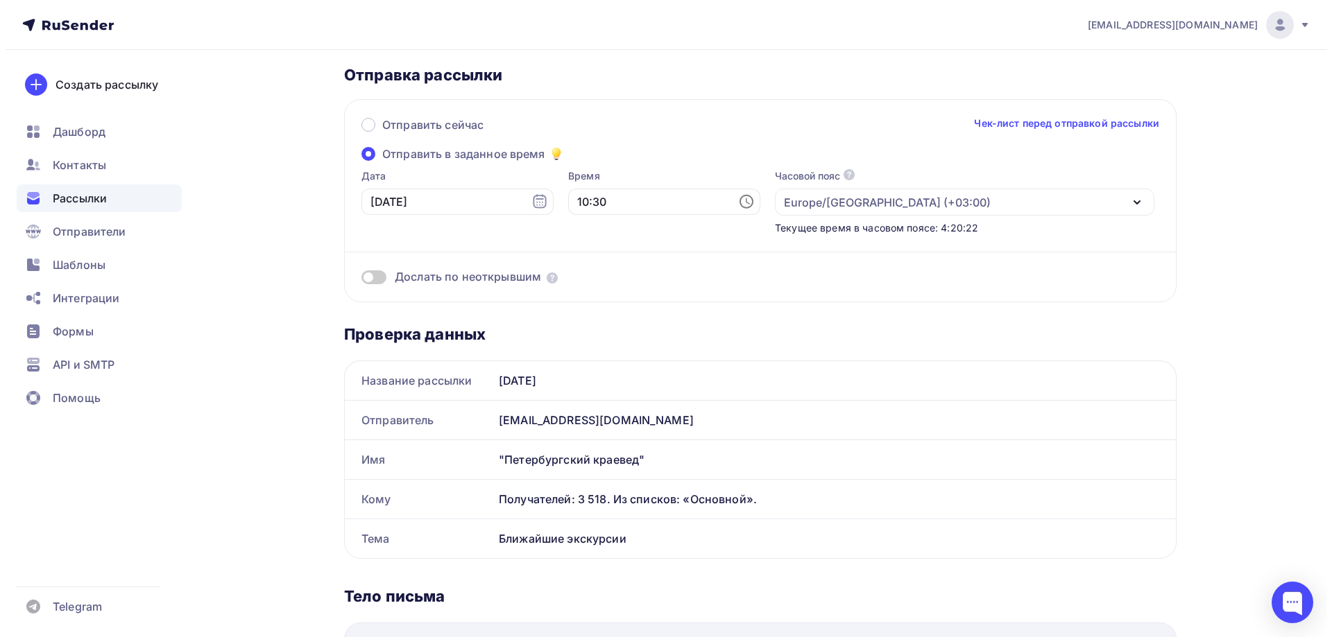
scroll to position [0, 0]
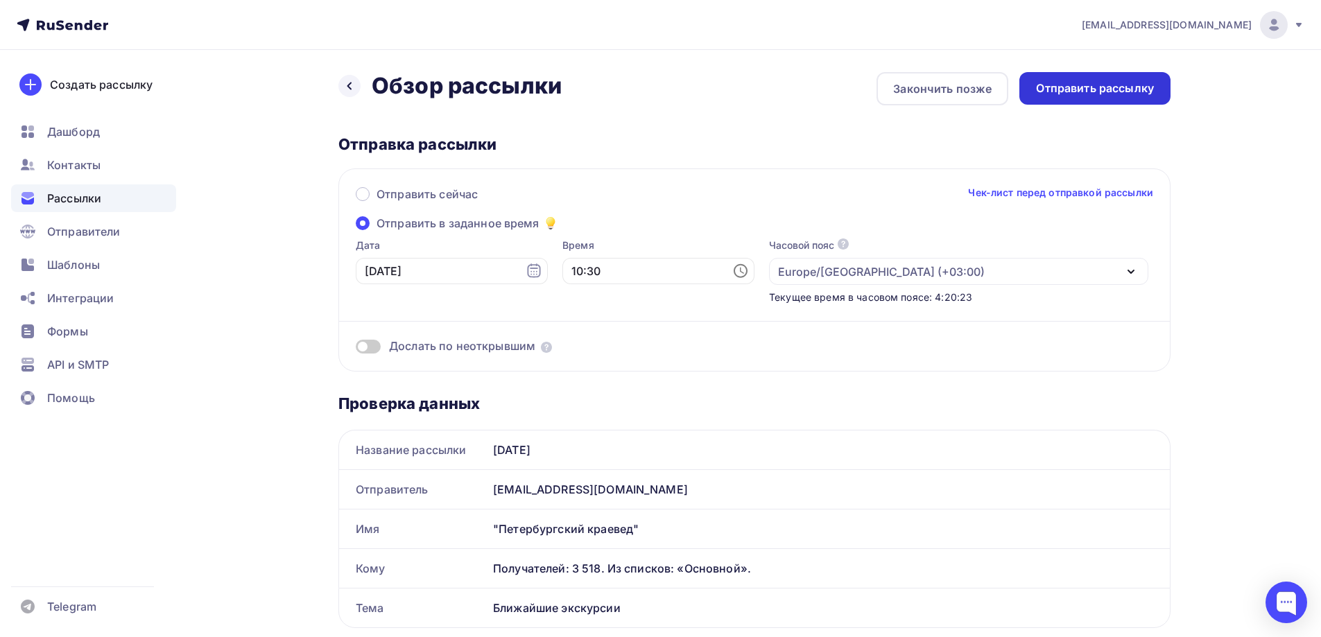
click at [1103, 85] on div "Отправить рассылку" at bounding box center [1095, 88] width 118 height 16
